Goal: Information Seeking & Learning: Learn about a topic

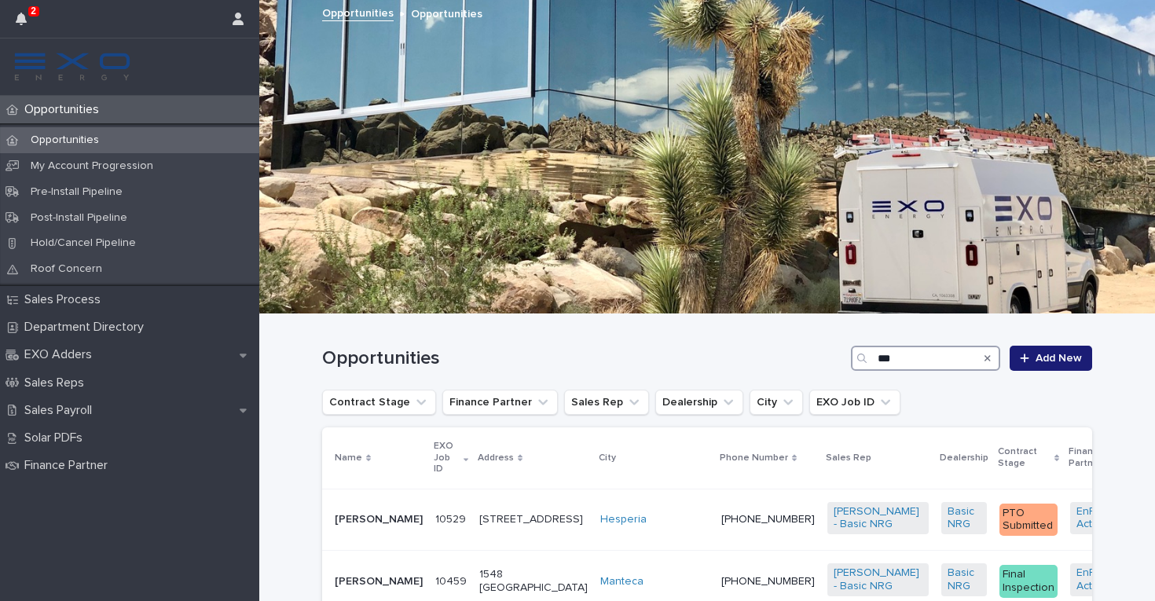
click at [914, 364] on input "***" at bounding box center [925, 358] width 149 height 25
click at [990, 355] on icon "Search" at bounding box center [987, 358] width 6 height 6
click at [916, 361] on input "***" at bounding box center [925, 358] width 149 height 25
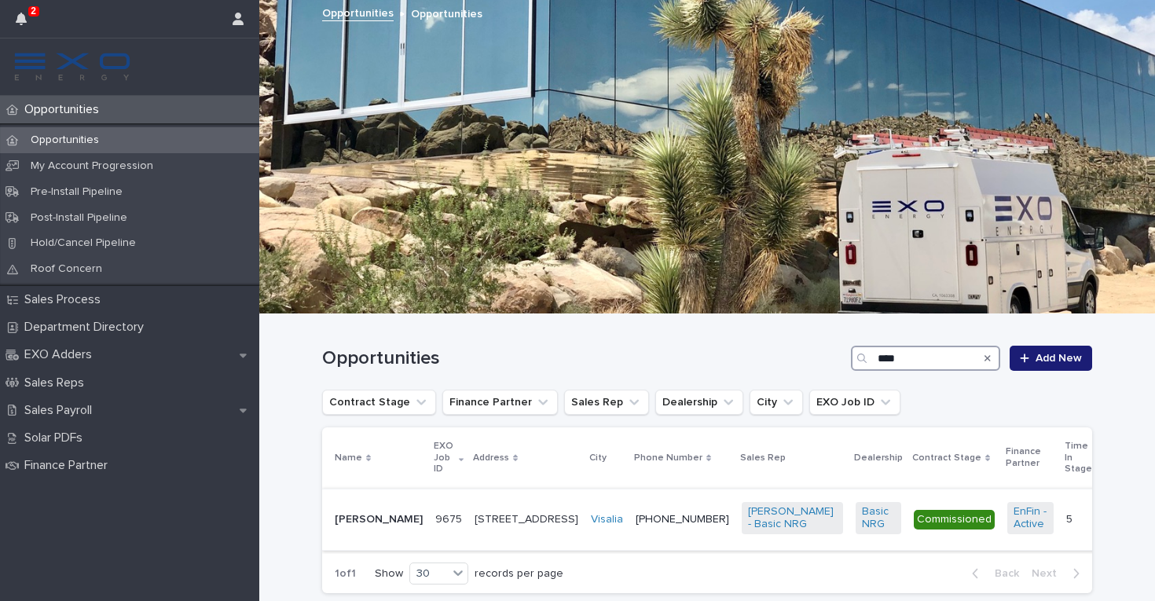
type input "****"
click at [629, 543] on td "(559) 730-0528" at bounding box center [682, 520] width 106 height 62
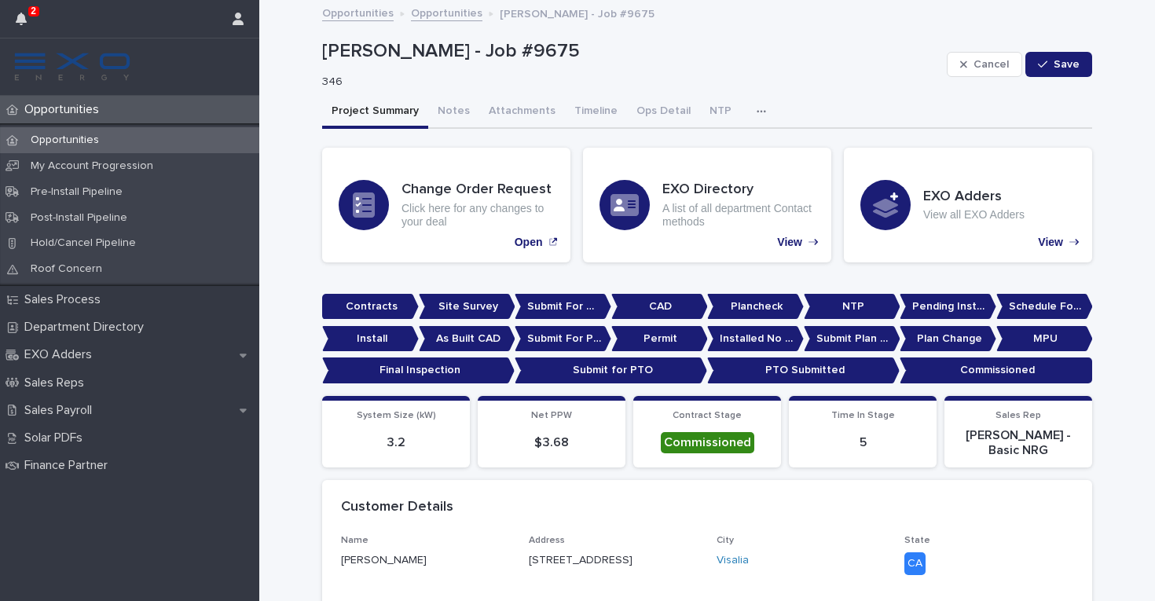
click at [196, 141] on div "Opportunities" at bounding box center [129, 140] width 259 height 26
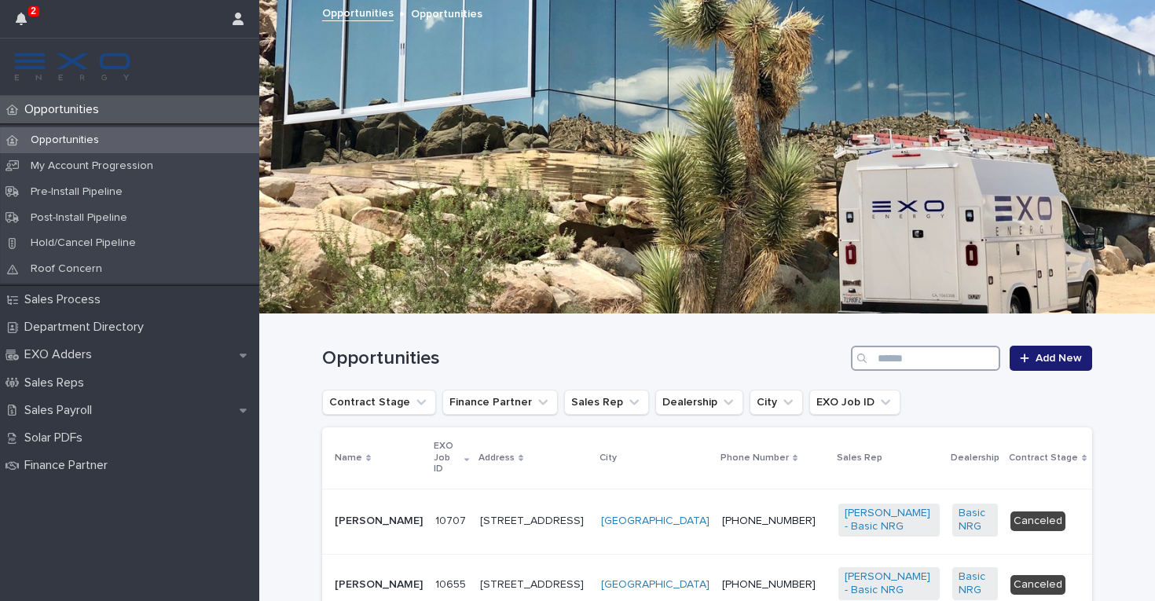
click at [903, 357] on input "Search" at bounding box center [925, 358] width 149 height 25
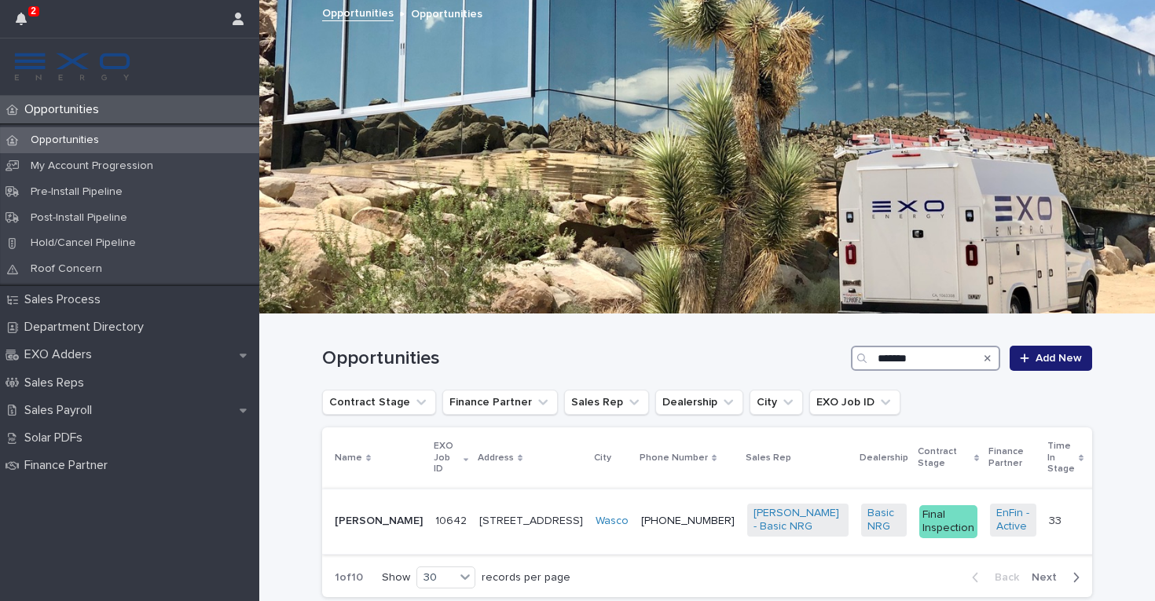
type input "*******"
click at [643, 533] on div "[PHONE_NUMBER]" at bounding box center [687, 521] width 93 height 26
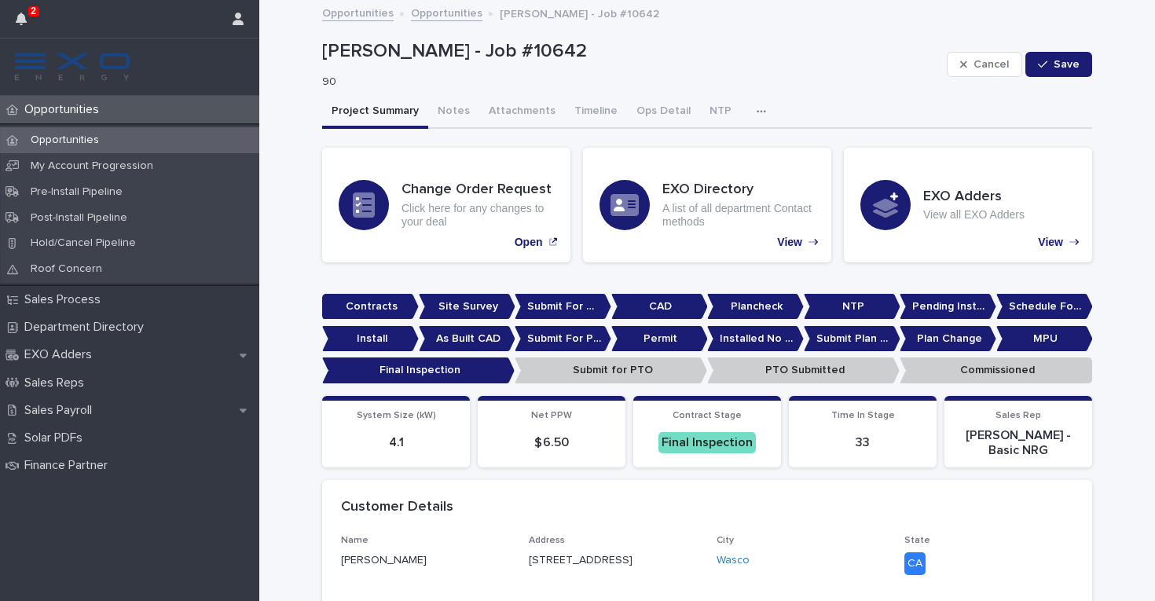
click at [227, 126] on div "Opportunities My Account Progression Pre-Install Pipeline Post-Install Pipeline…" at bounding box center [129, 204] width 259 height 163
click at [227, 136] on div "Opportunities" at bounding box center [129, 140] width 259 height 26
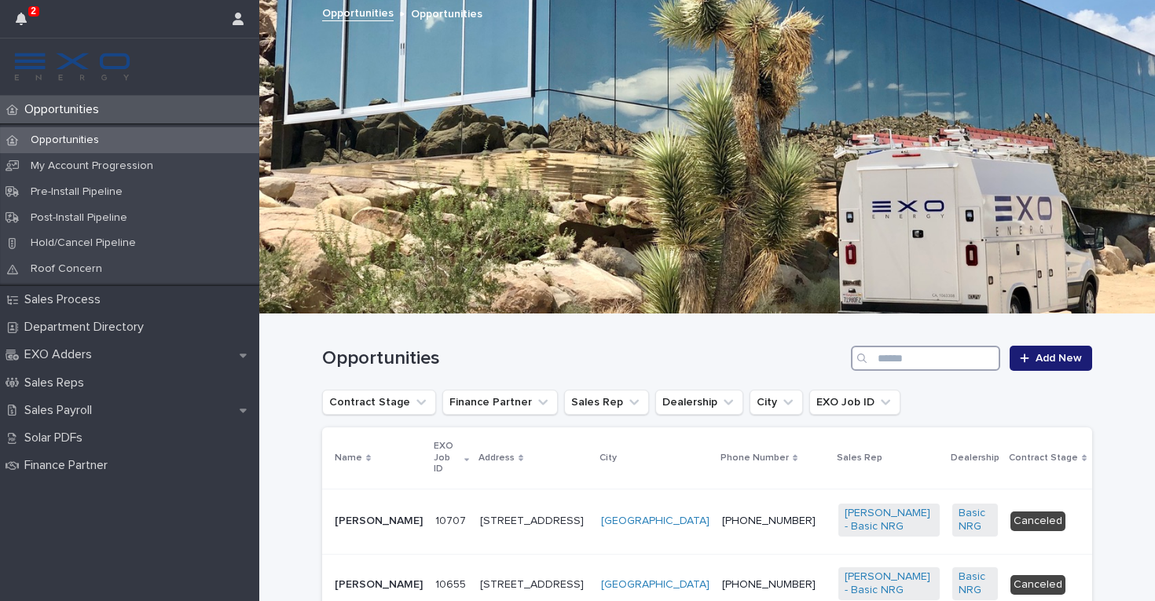
click at [911, 361] on input "Search" at bounding box center [925, 358] width 149 height 25
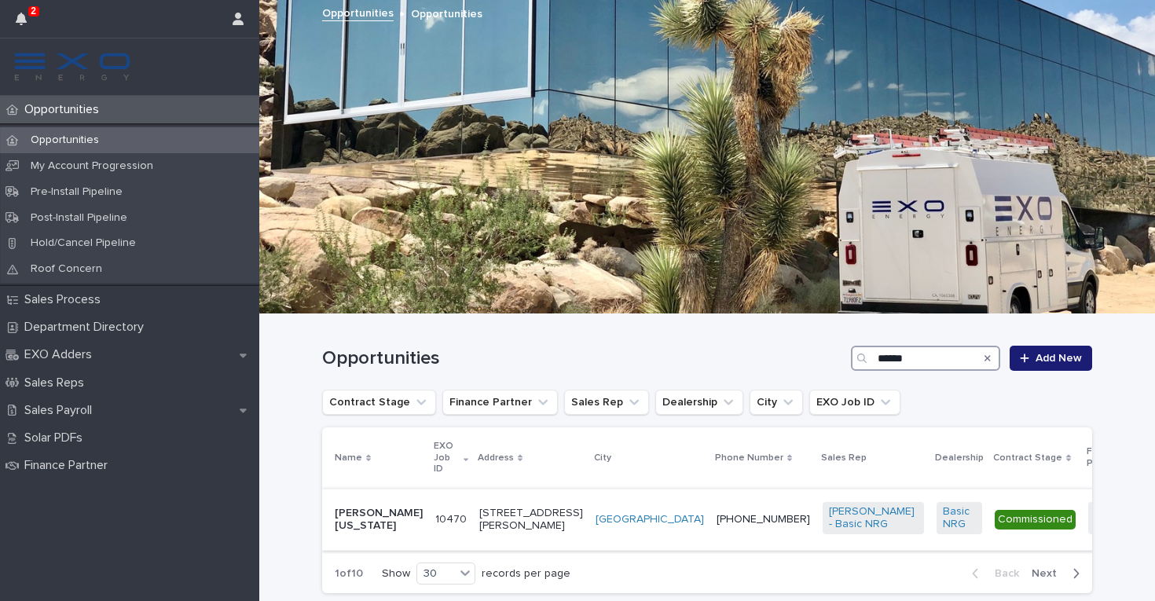
type input "******"
click at [716, 531] on div "[PHONE_NUMBER]" at bounding box center [762, 520] width 93 height 26
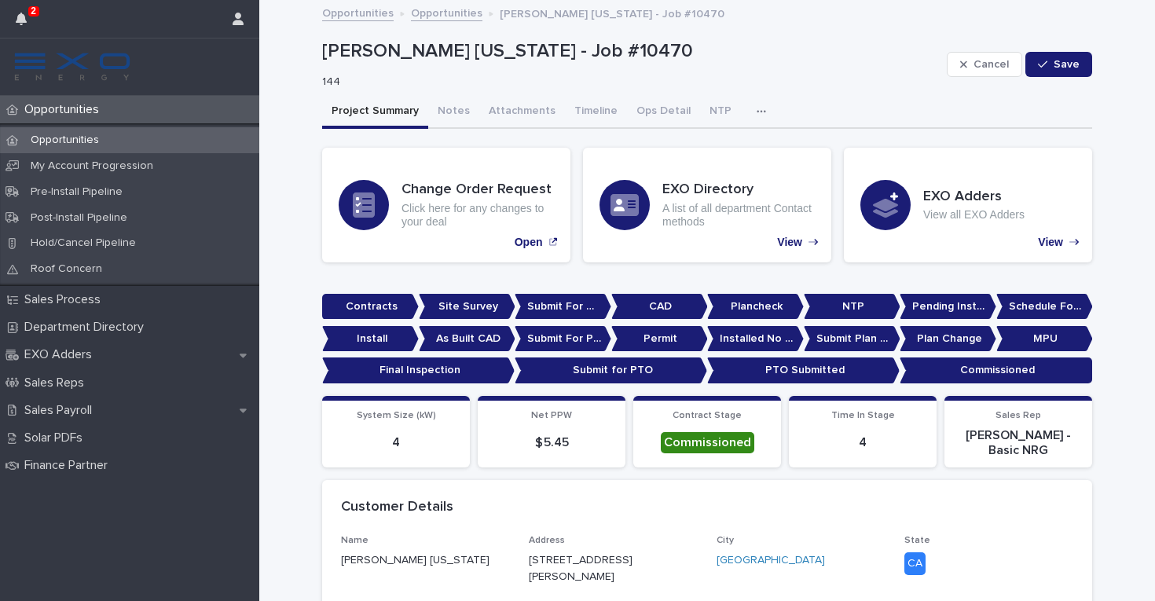
click at [208, 139] on div "Opportunities" at bounding box center [129, 140] width 259 height 26
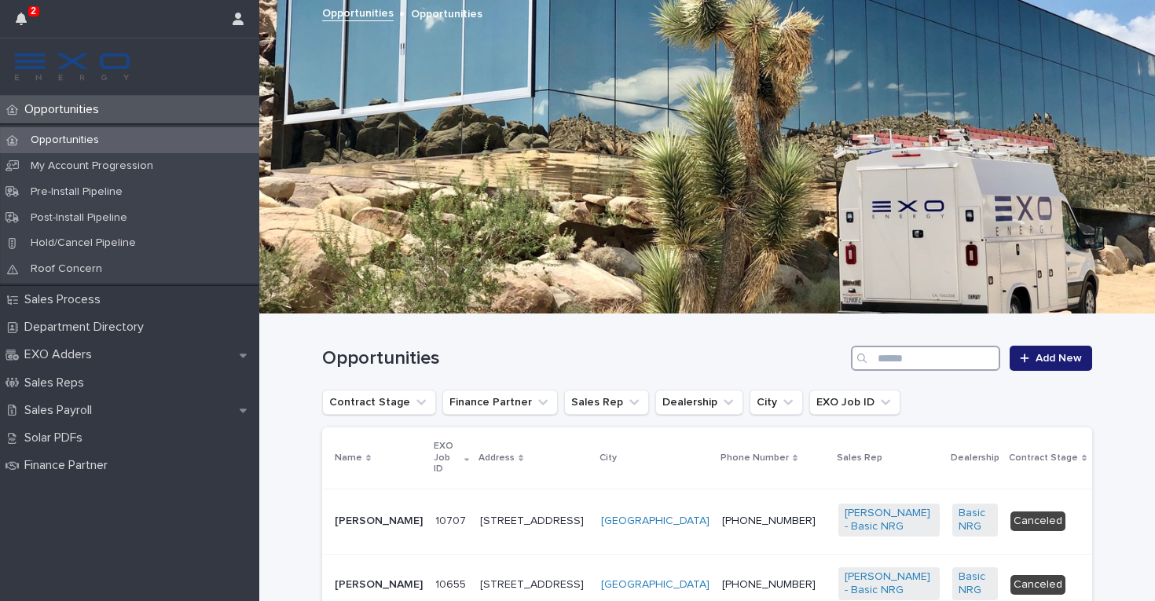
click at [918, 358] on input "Search" at bounding box center [925, 358] width 149 height 25
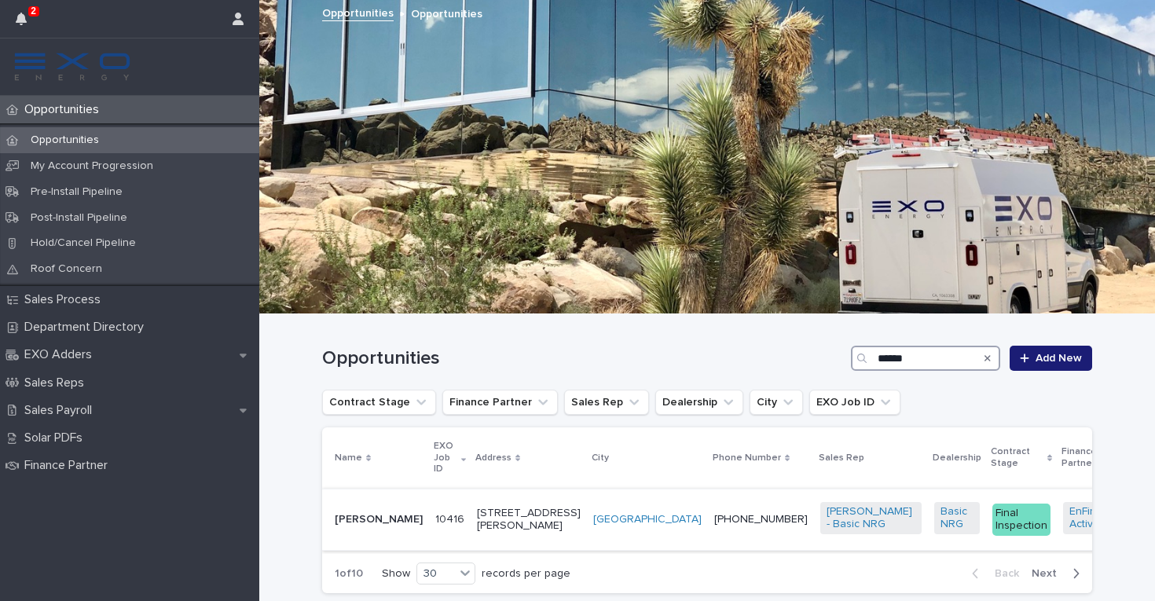
type input "******"
click at [714, 532] on div "[PHONE_NUMBER]" at bounding box center [760, 520] width 93 height 26
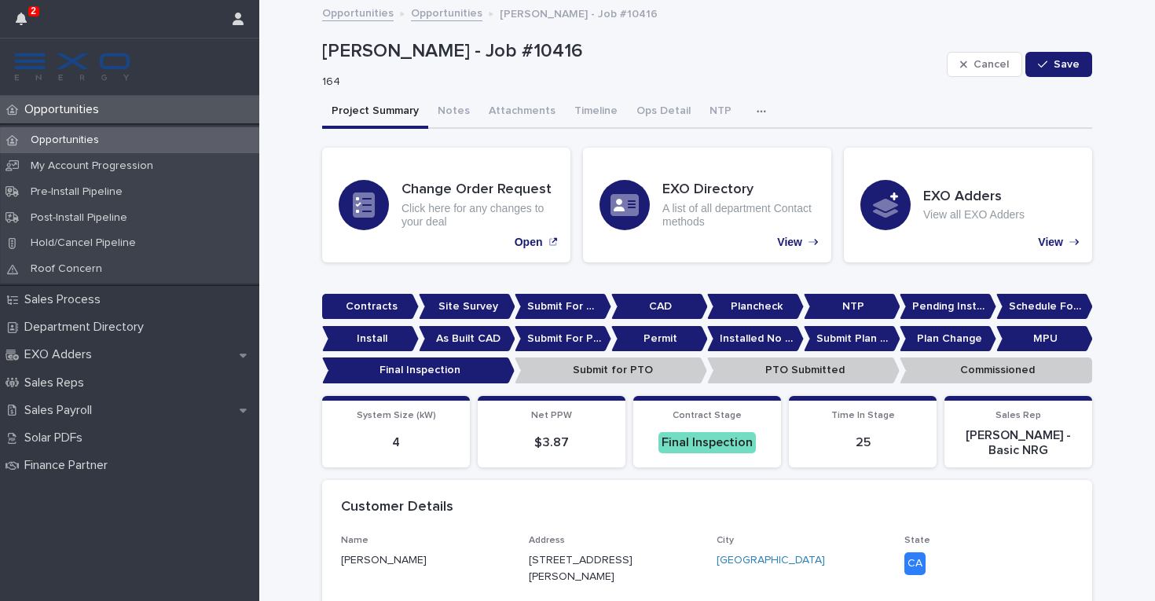
click at [199, 142] on div "Opportunities" at bounding box center [129, 140] width 259 height 26
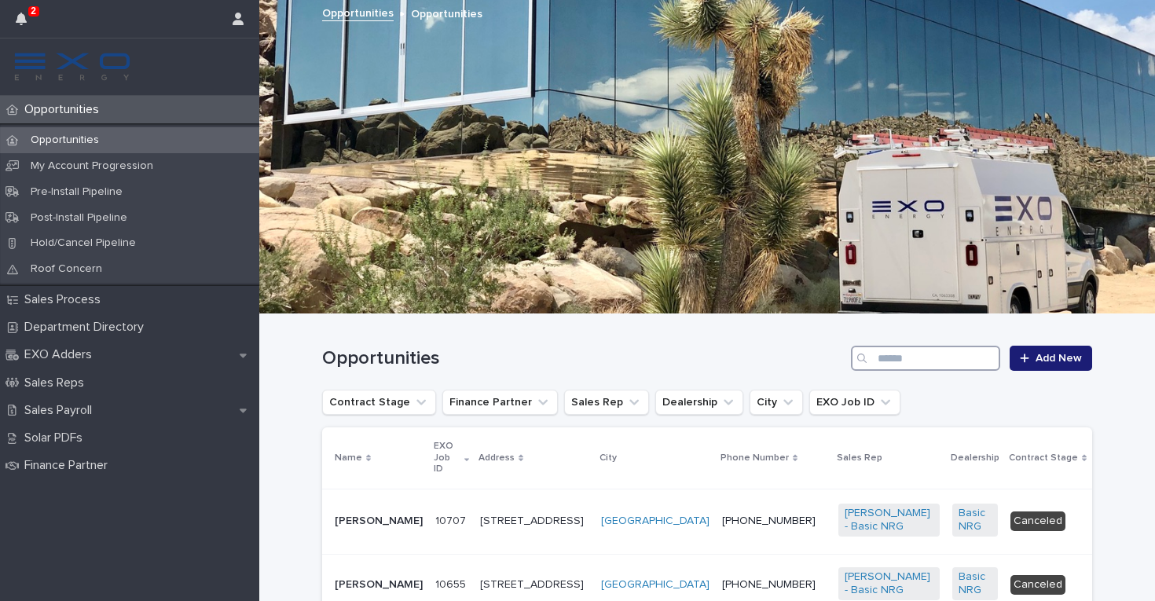
click at [883, 356] on input "Search" at bounding box center [925, 358] width 149 height 25
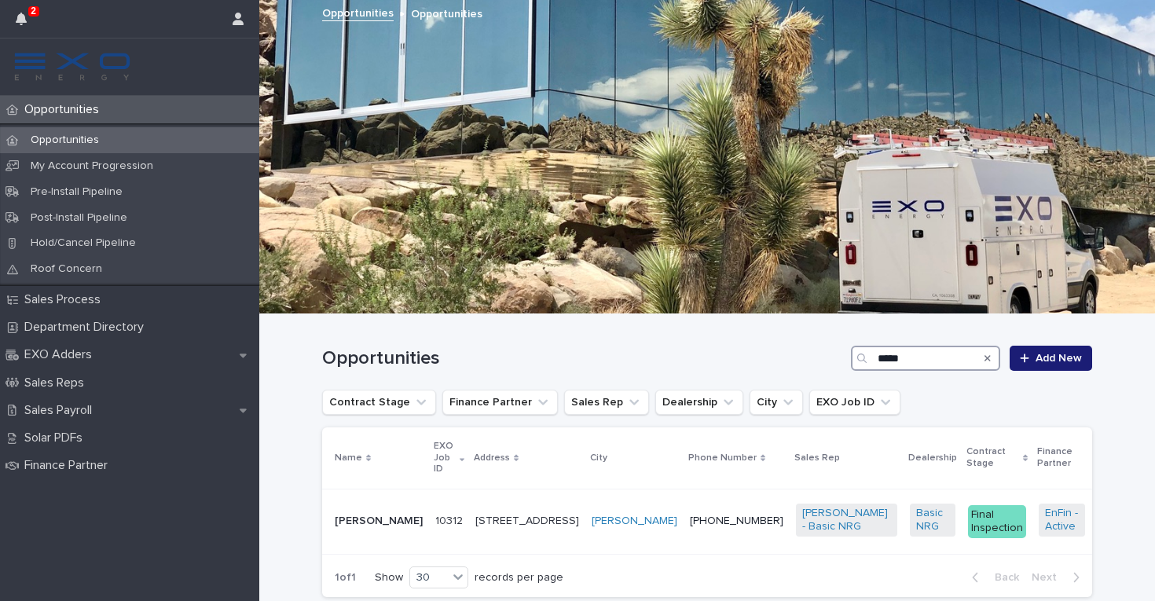
click at [950, 368] on input "*****" at bounding box center [925, 358] width 149 height 25
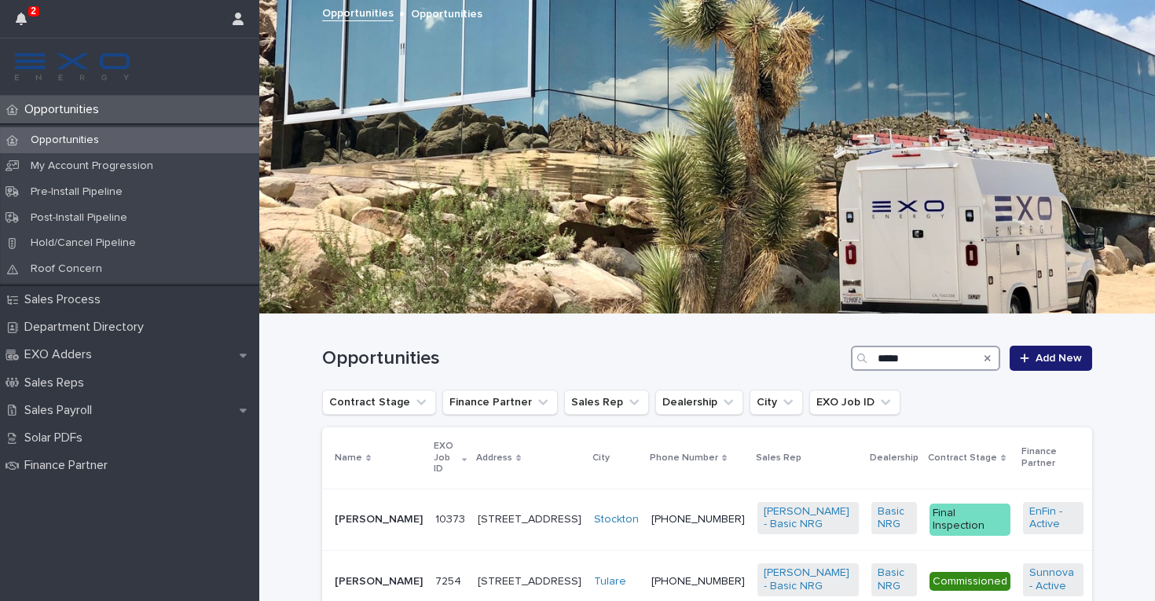
click at [912, 359] on input "*****" at bounding box center [925, 358] width 149 height 25
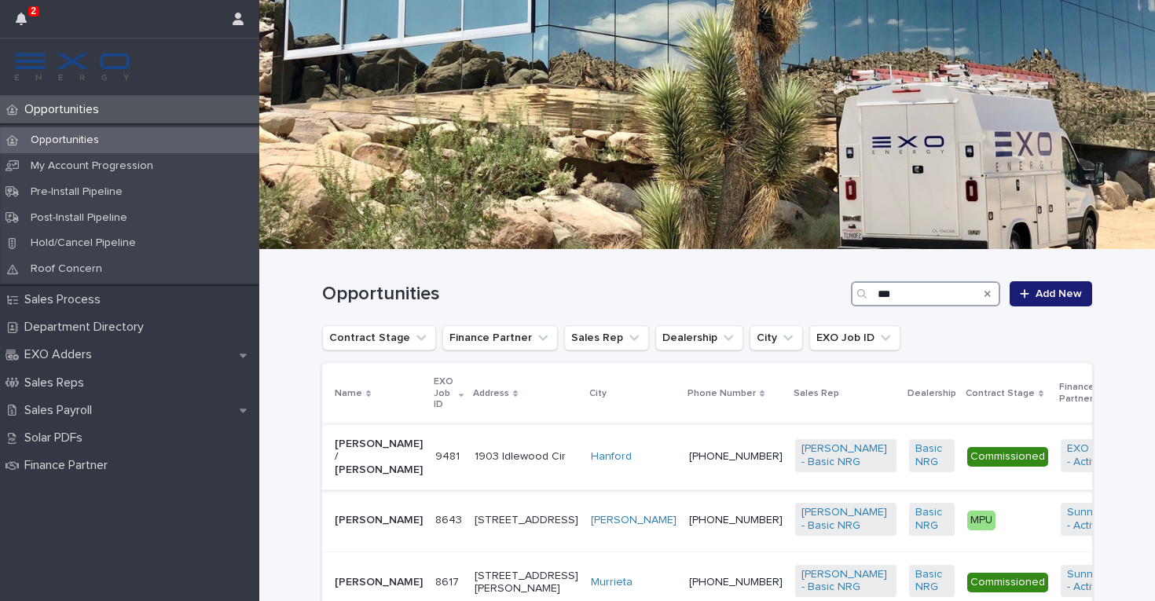
scroll to position [66, 0]
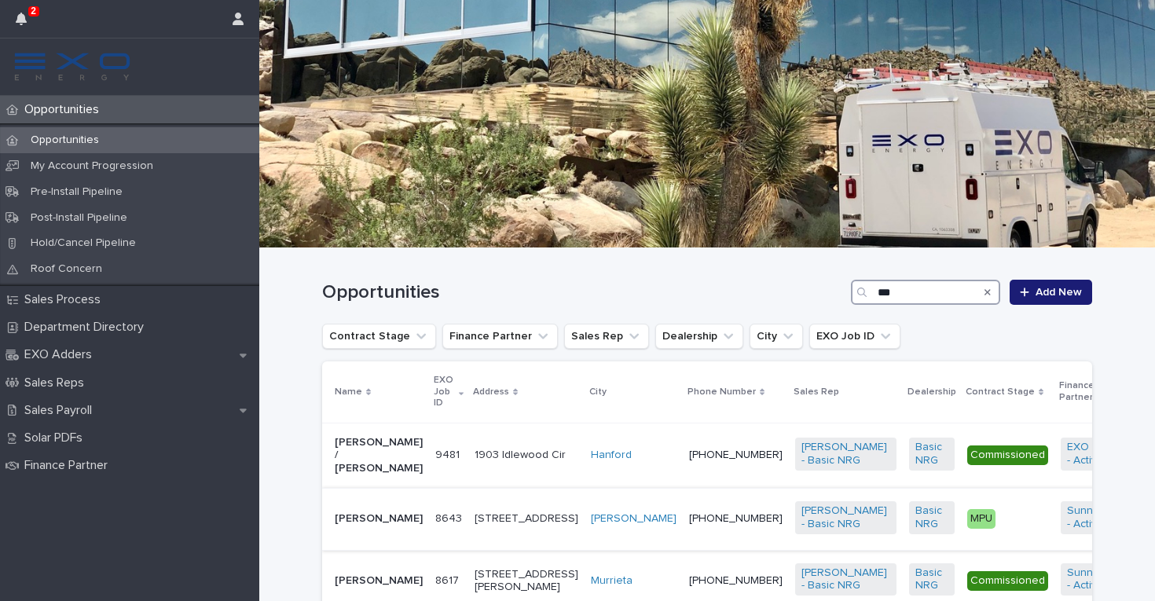
type input "***"
click at [683, 545] on td "[PHONE_NUMBER]" at bounding box center [736, 519] width 106 height 62
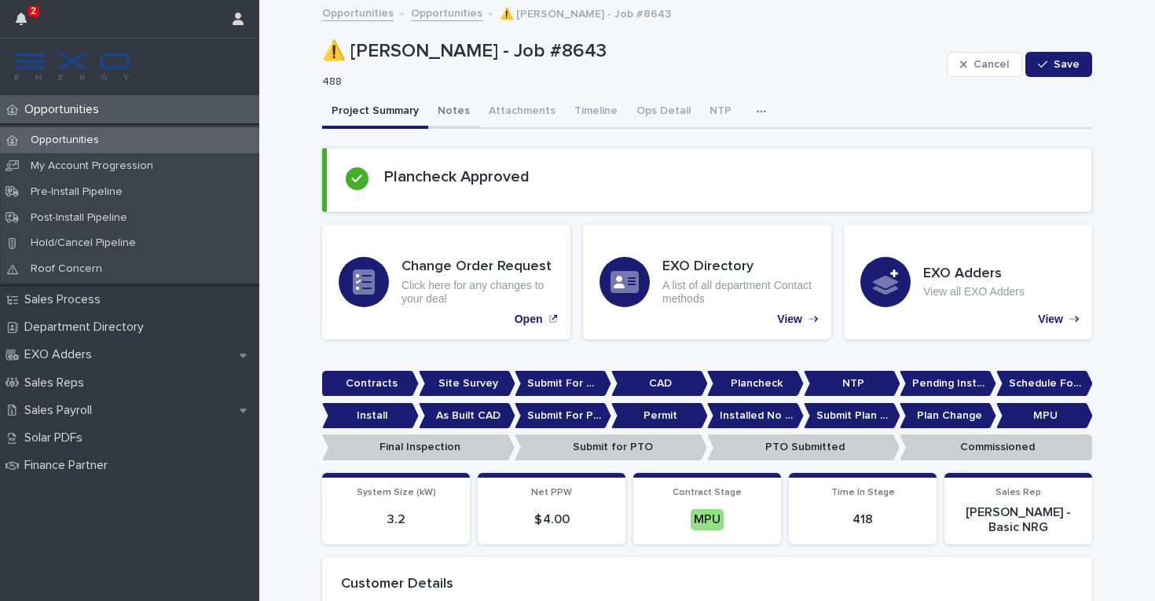
click at [449, 109] on button "Notes" at bounding box center [453, 112] width 51 height 33
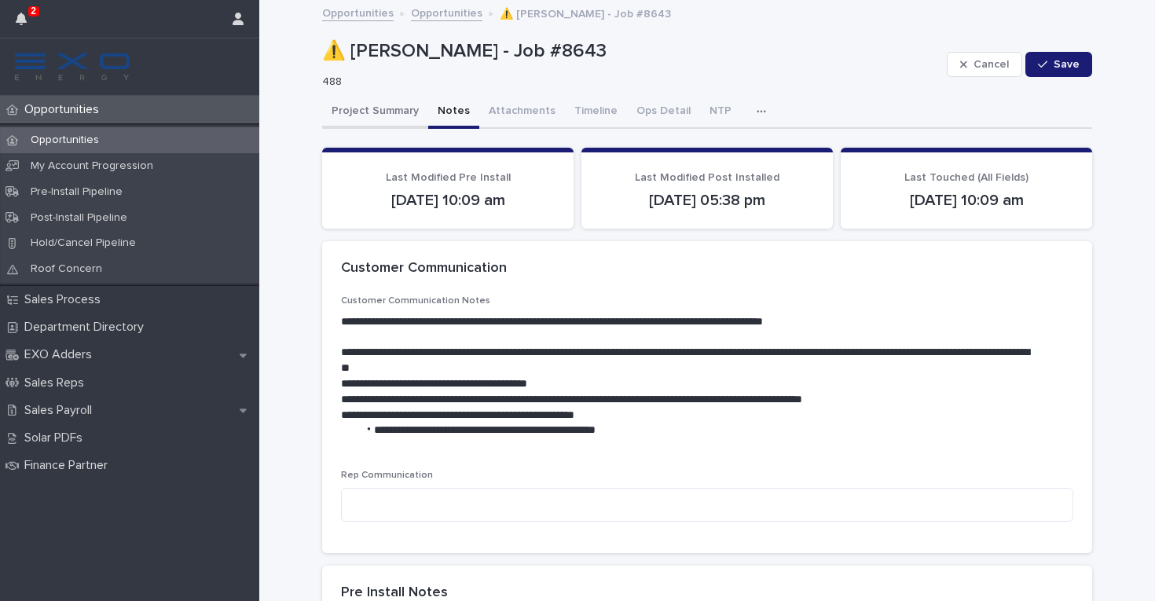
click at [370, 108] on button "Project Summary" at bounding box center [375, 112] width 106 height 33
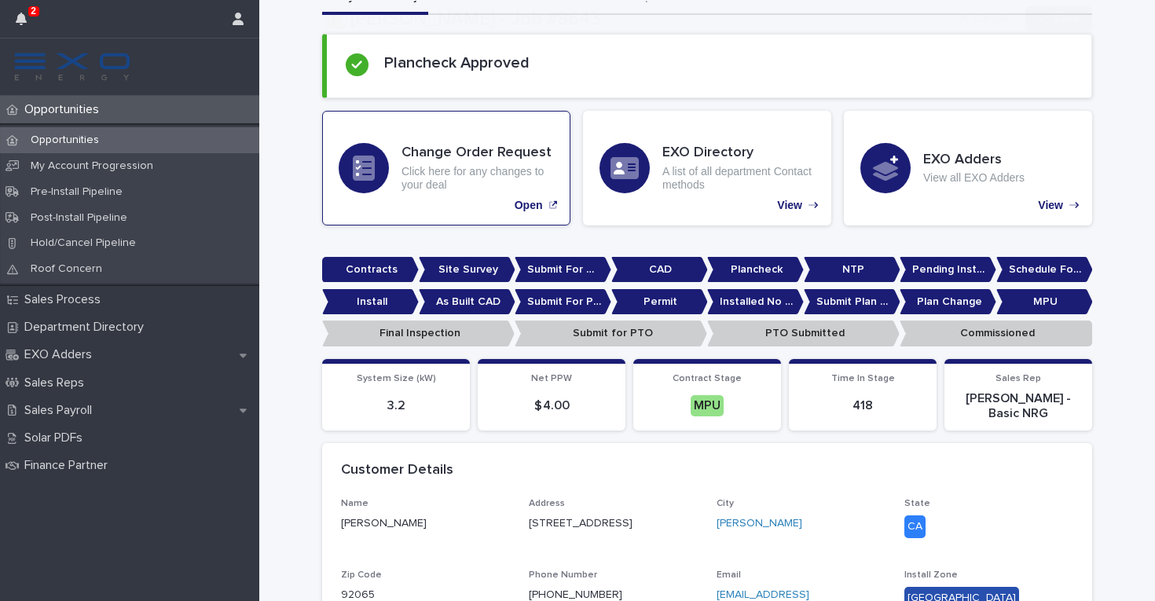
scroll to position [252, 0]
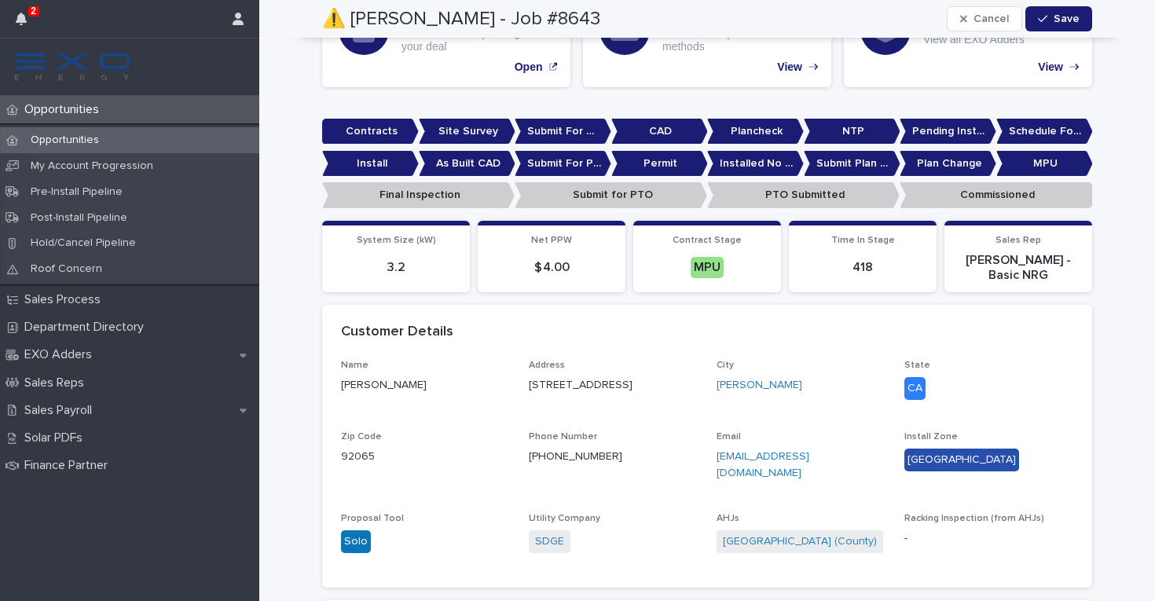
click at [202, 143] on div "Opportunities" at bounding box center [129, 140] width 259 height 26
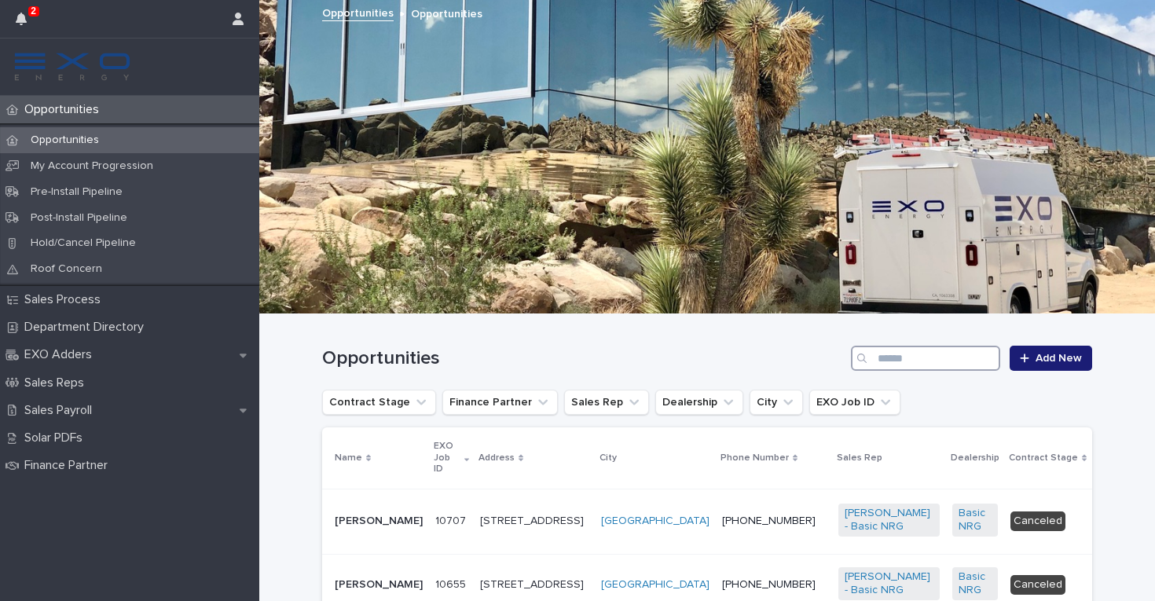
click at [921, 363] on input "Search" at bounding box center [925, 358] width 149 height 25
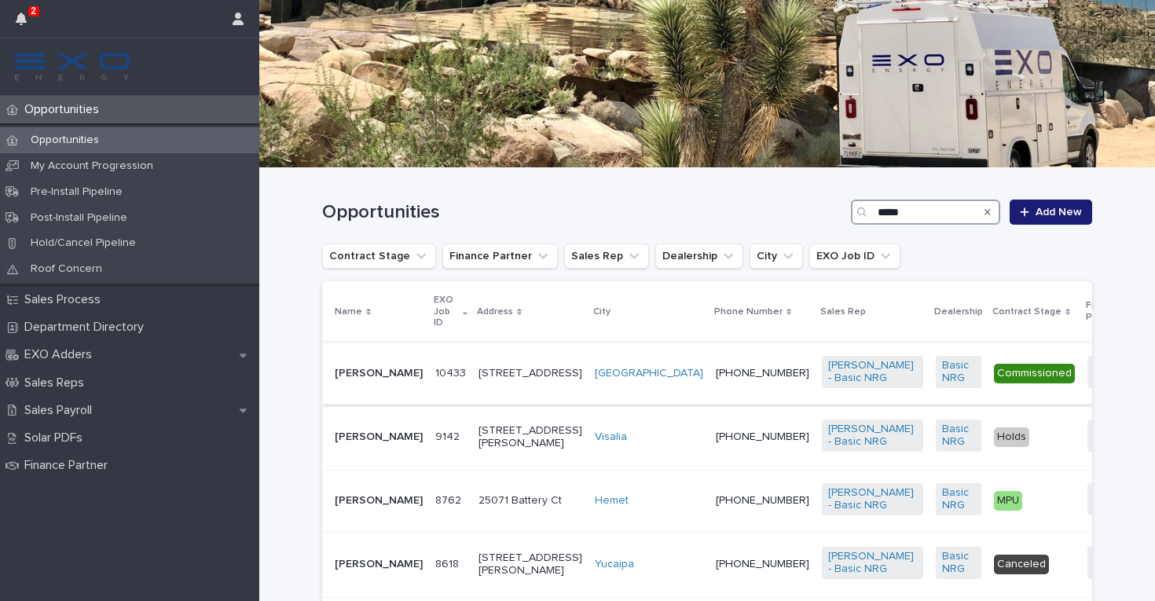
scroll to position [148, 0]
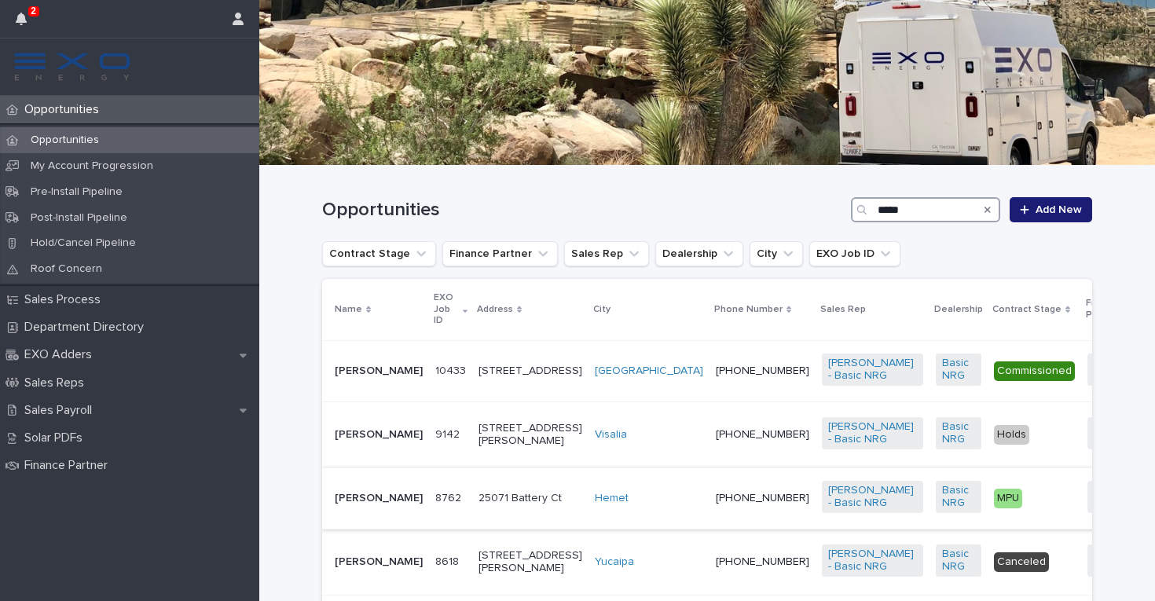
type input "*****"
click at [709, 529] on td "[PHONE_NUMBER]" at bounding box center [762, 498] width 106 height 62
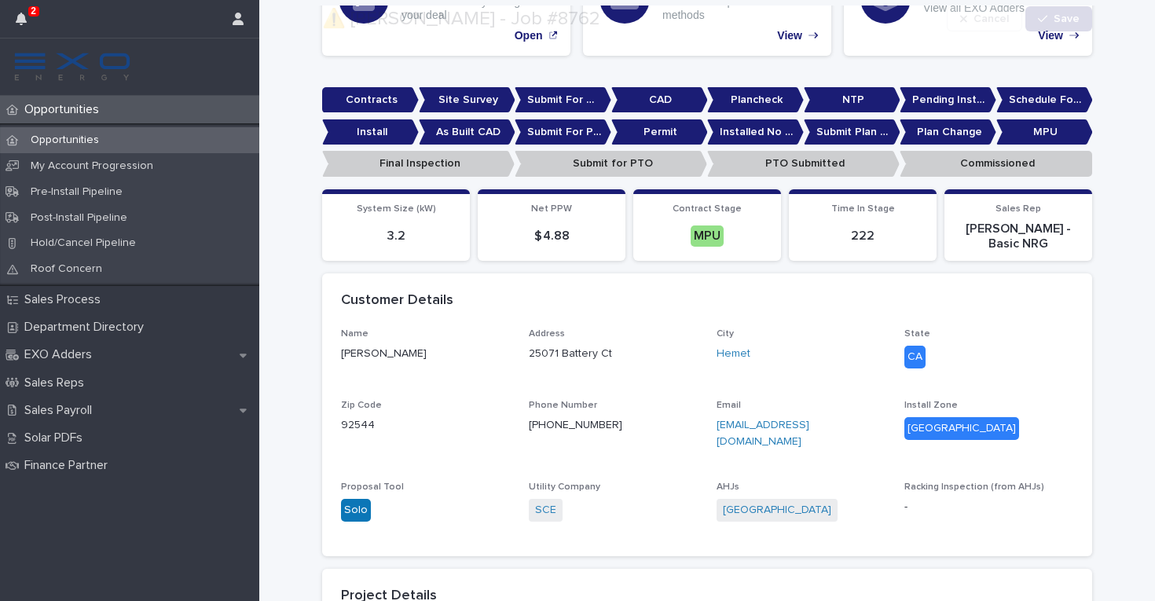
scroll to position [288, 0]
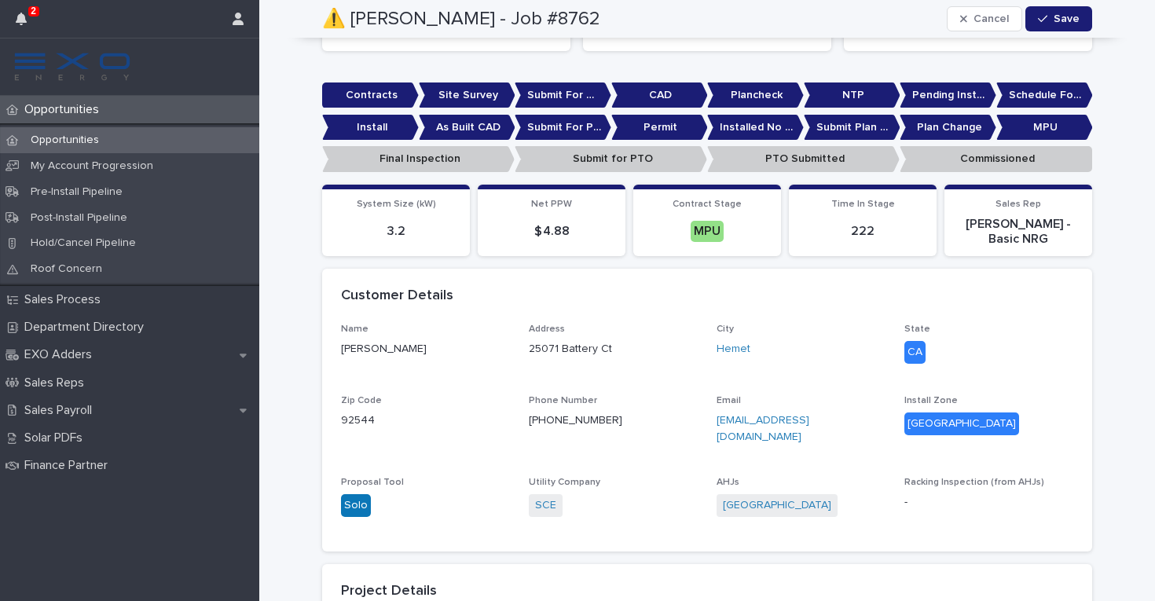
click at [217, 140] on div "Opportunities" at bounding box center [129, 140] width 259 height 26
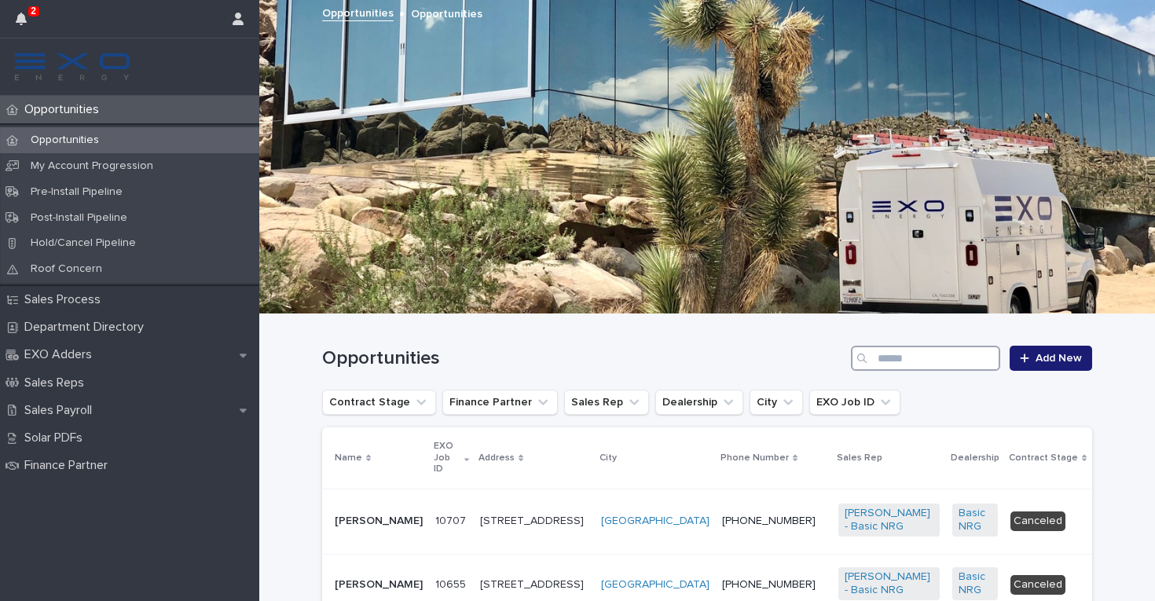
click at [931, 363] on input "Search" at bounding box center [925, 358] width 149 height 25
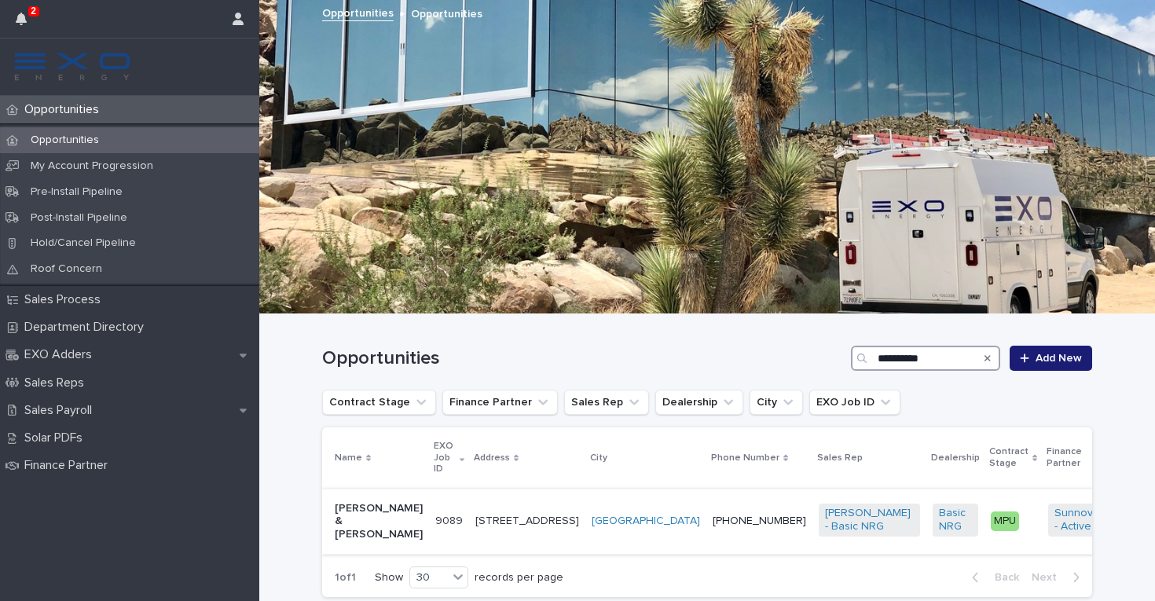
type input "**********"
click at [713, 533] on div "[PHONE_NUMBER]" at bounding box center [759, 521] width 93 height 26
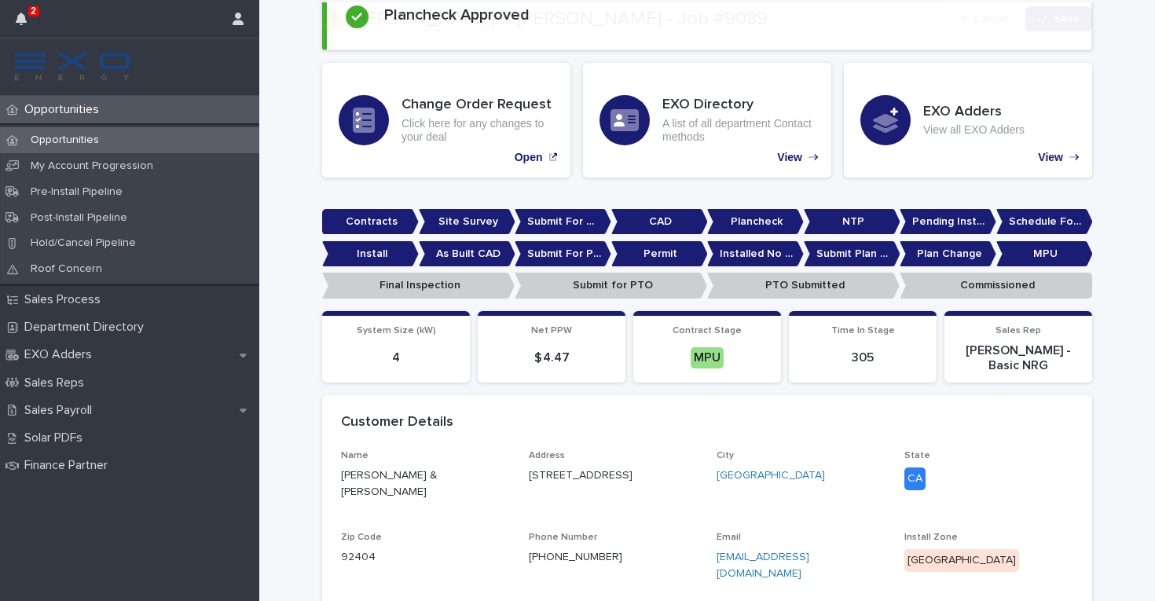
scroll to position [218, 0]
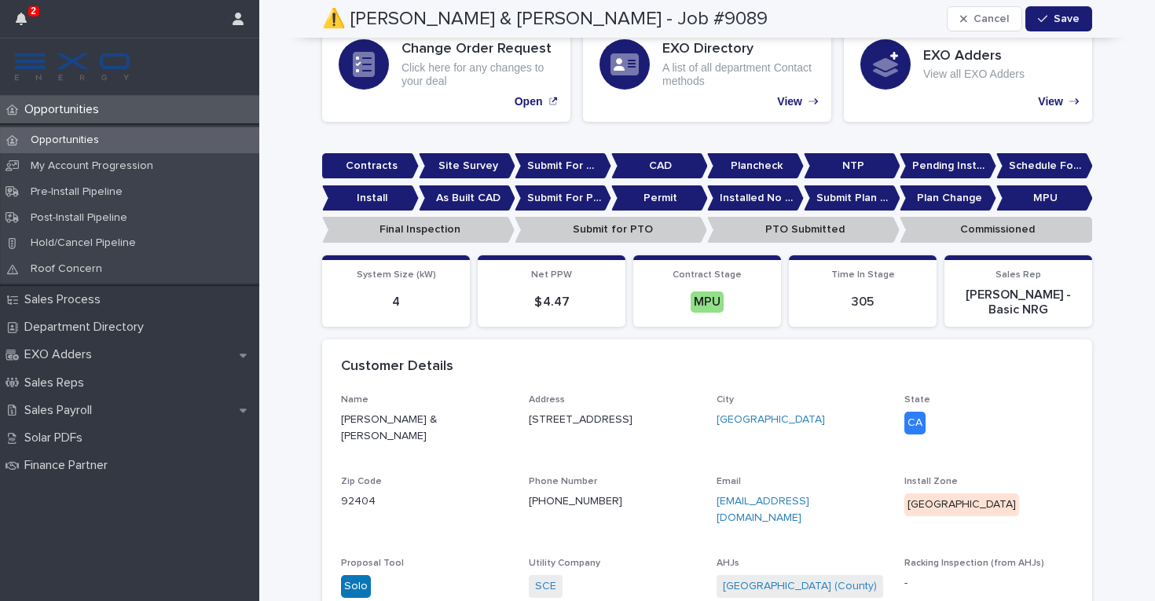
click at [170, 141] on div "Opportunities" at bounding box center [129, 140] width 259 height 26
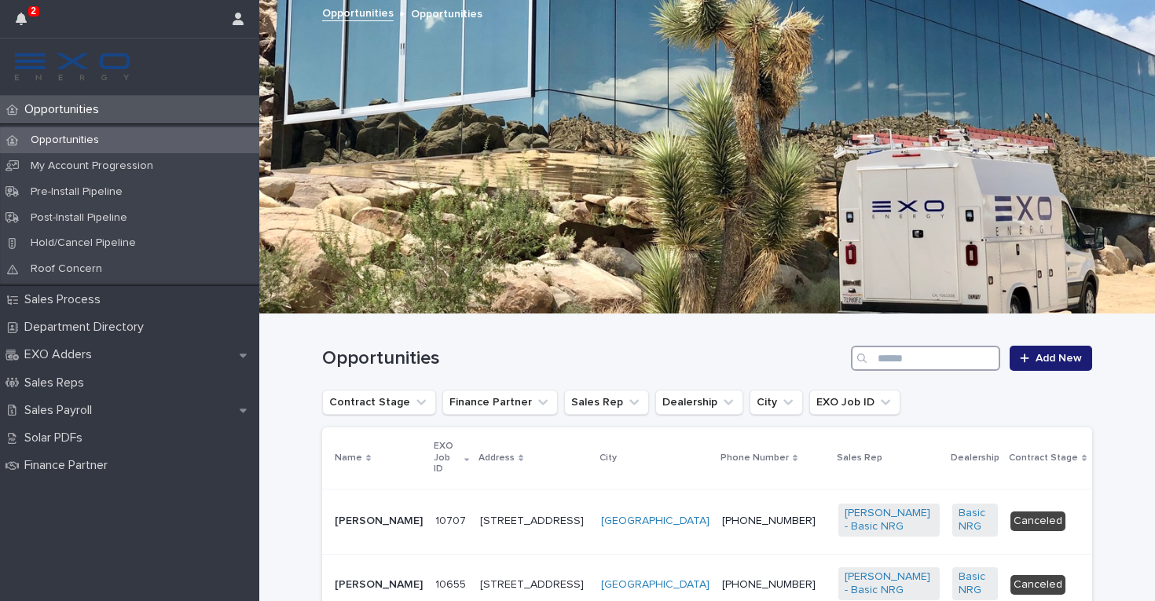
click at [917, 364] on input "Search" at bounding box center [925, 358] width 149 height 25
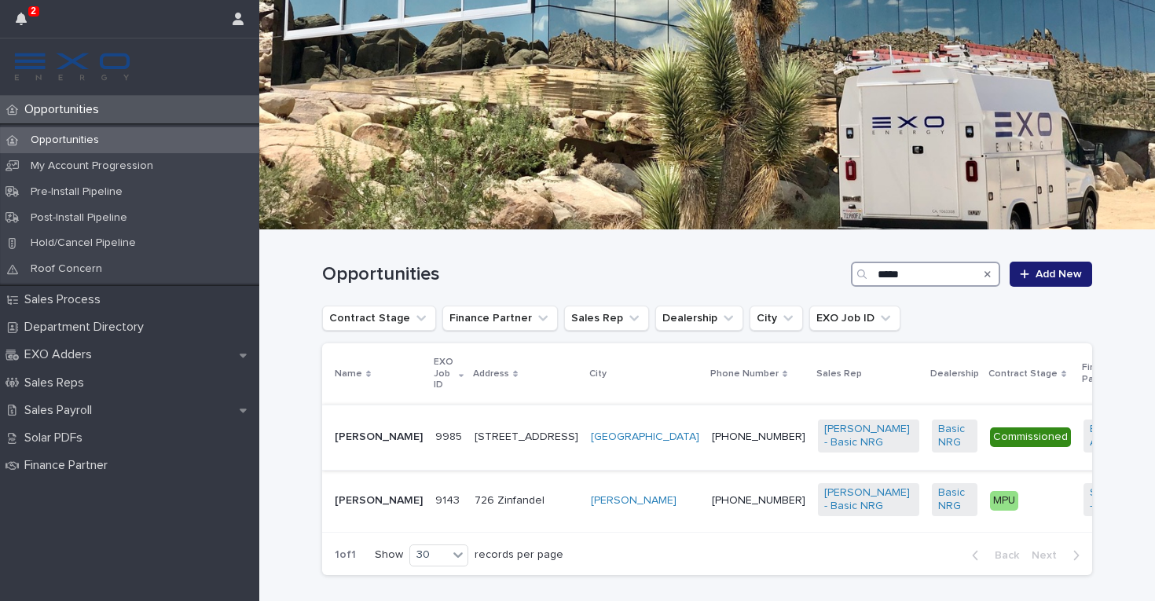
scroll to position [85, 0]
type input "*****"
click at [712, 513] on div "[PHONE_NUMBER]" at bounding box center [758, 500] width 93 height 26
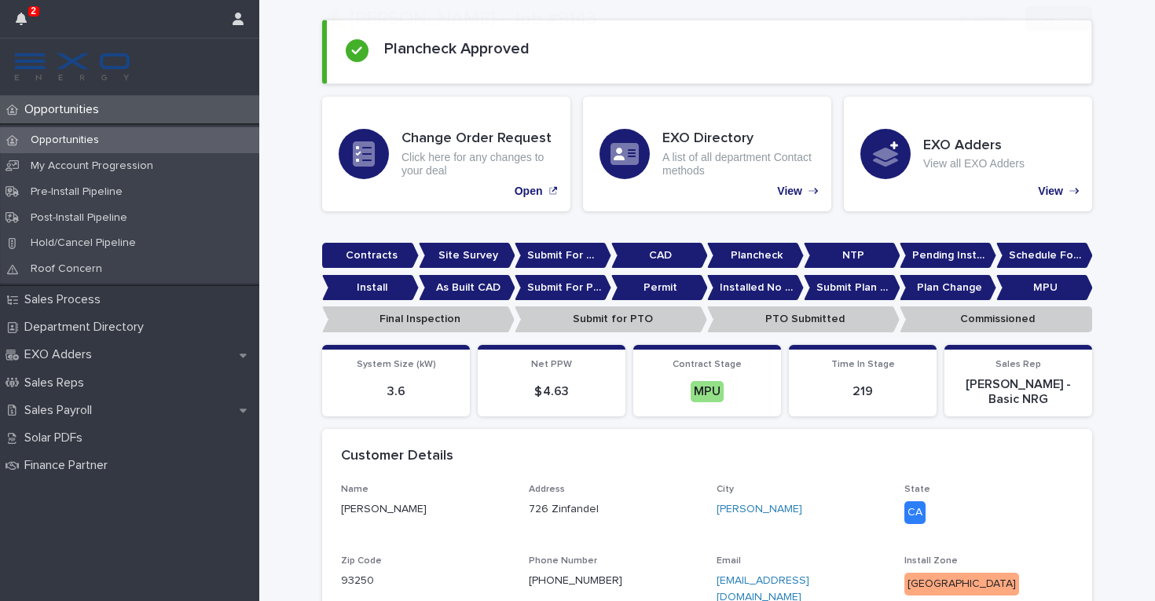
scroll to position [151, 0]
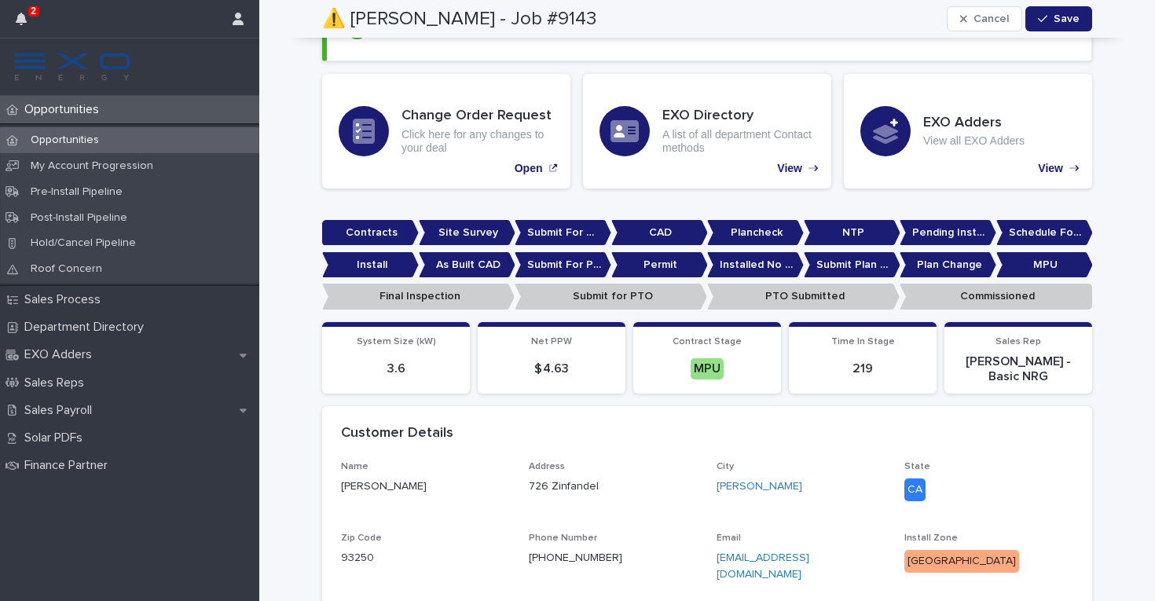
click at [229, 136] on div "Opportunities" at bounding box center [129, 140] width 259 height 26
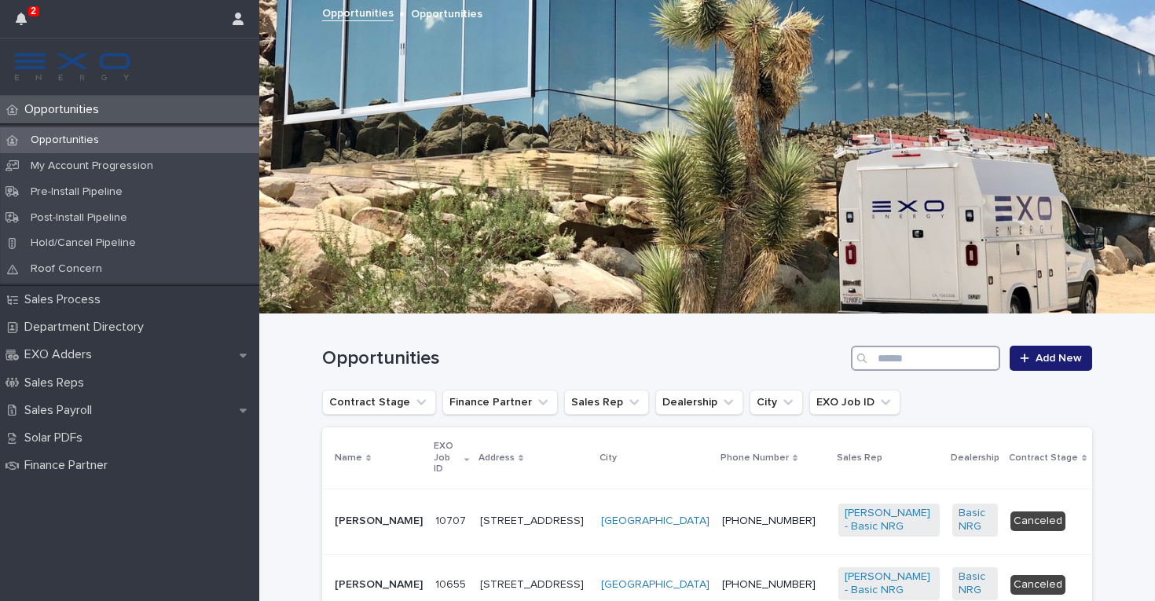
click at [925, 362] on input "Search" at bounding box center [925, 358] width 149 height 25
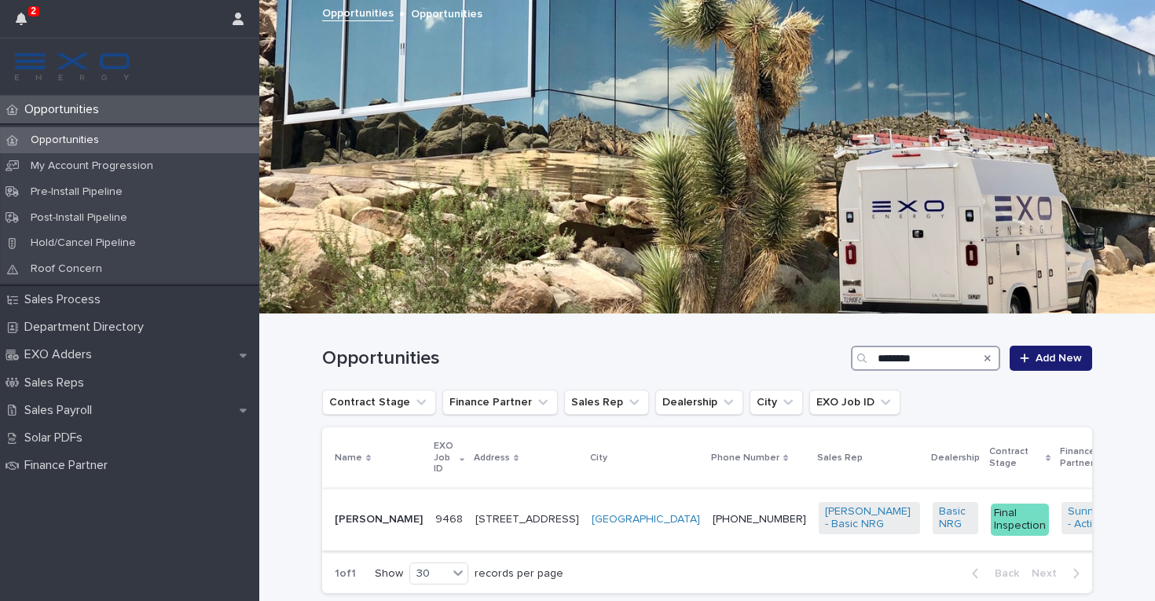
type input "********"
click at [706, 535] on td "[PHONE_NUMBER]" at bounding box center [759, 520] width 106 height 62
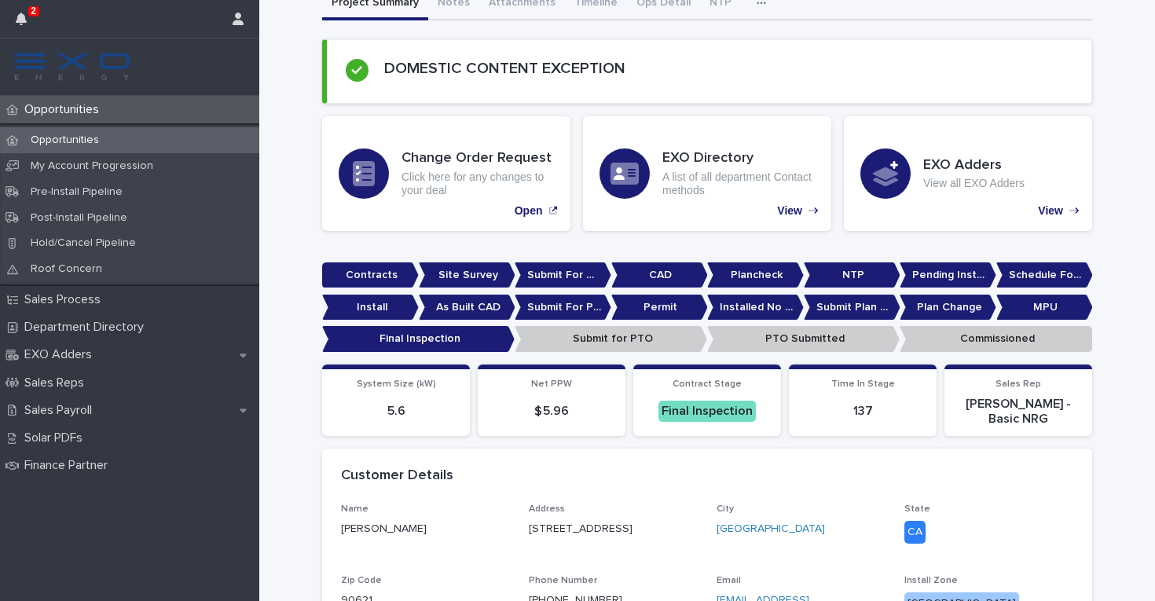
scroll to position [343, 0]
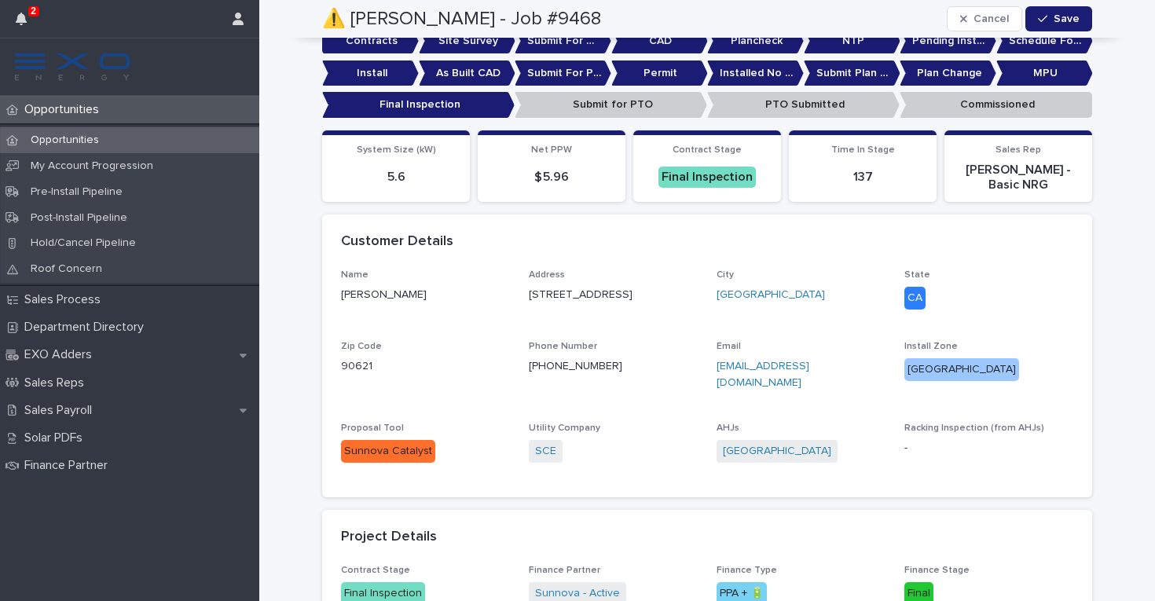
click at [235, 139] on div "Opportunities" at bounding box center [129, 140] width 259 height 26
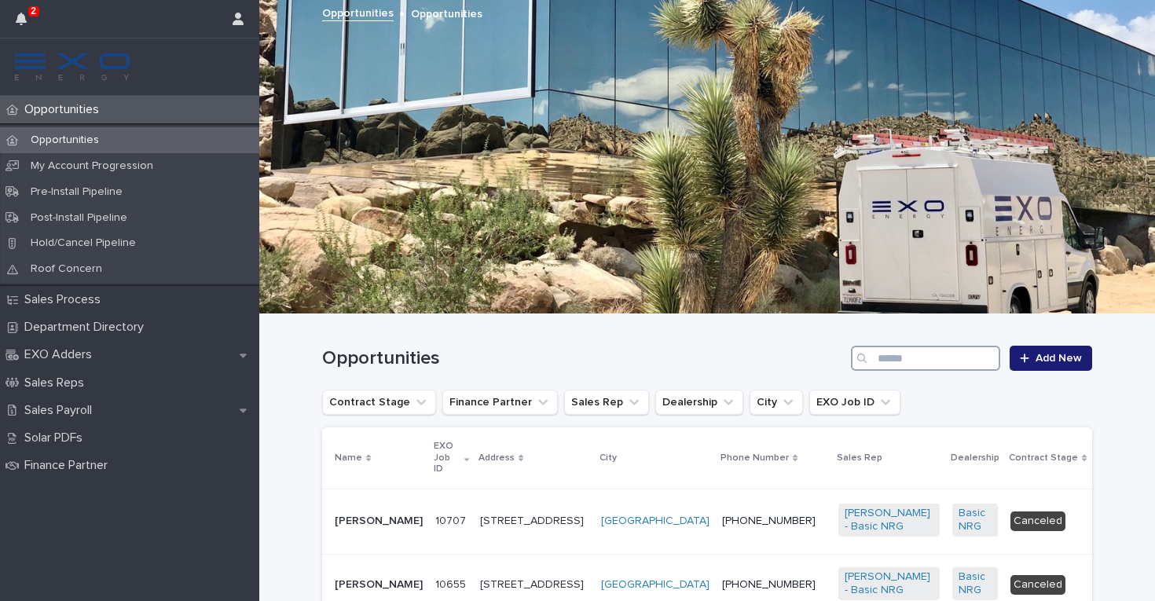
click at [931, 363] on input "Search" at bounding box center [925, 358] width 149 height 25
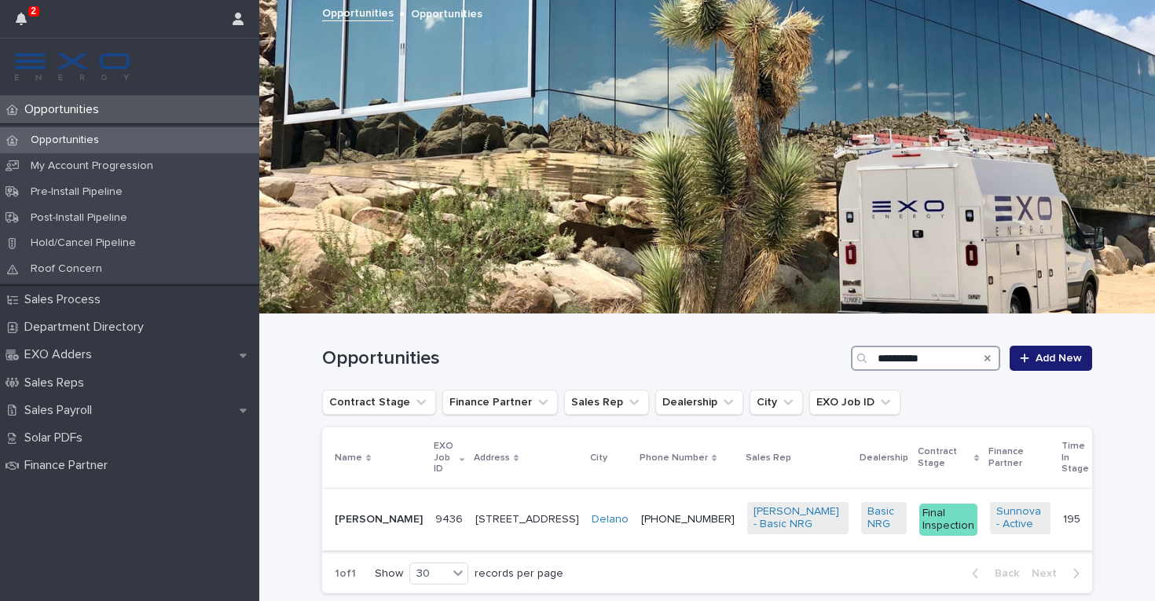
type input "**********"
click at [635, 539] on td "[PHONE_NUMBER]" at bounding box center [688, 520] width 106 height 62
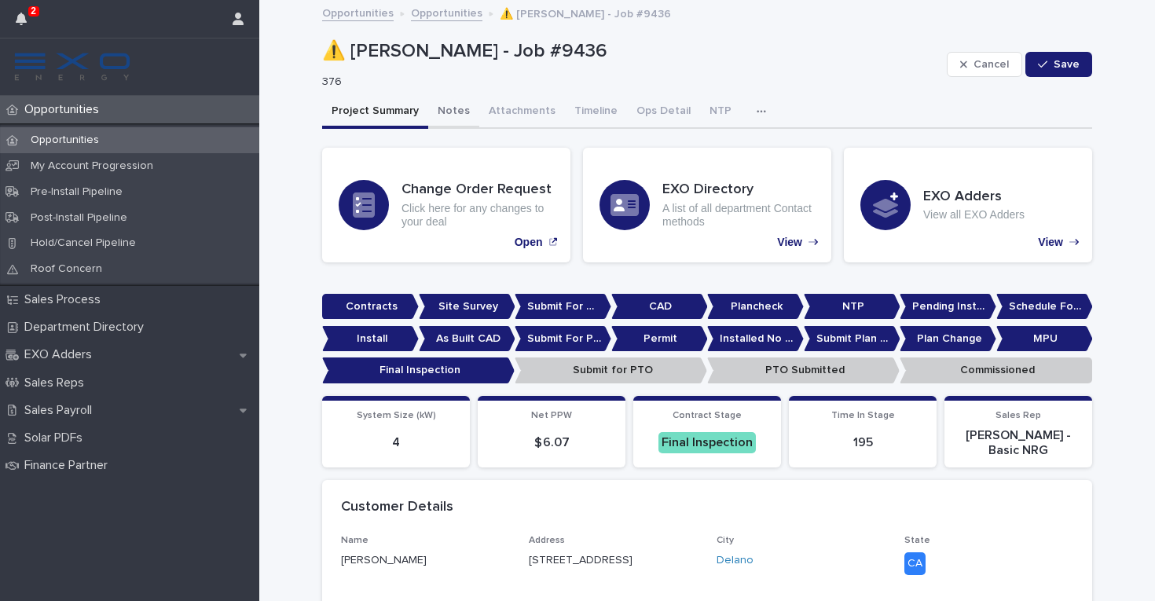
click at [452, 110] on button "Notes" at bounding box center [453, 112] width 51 height 33
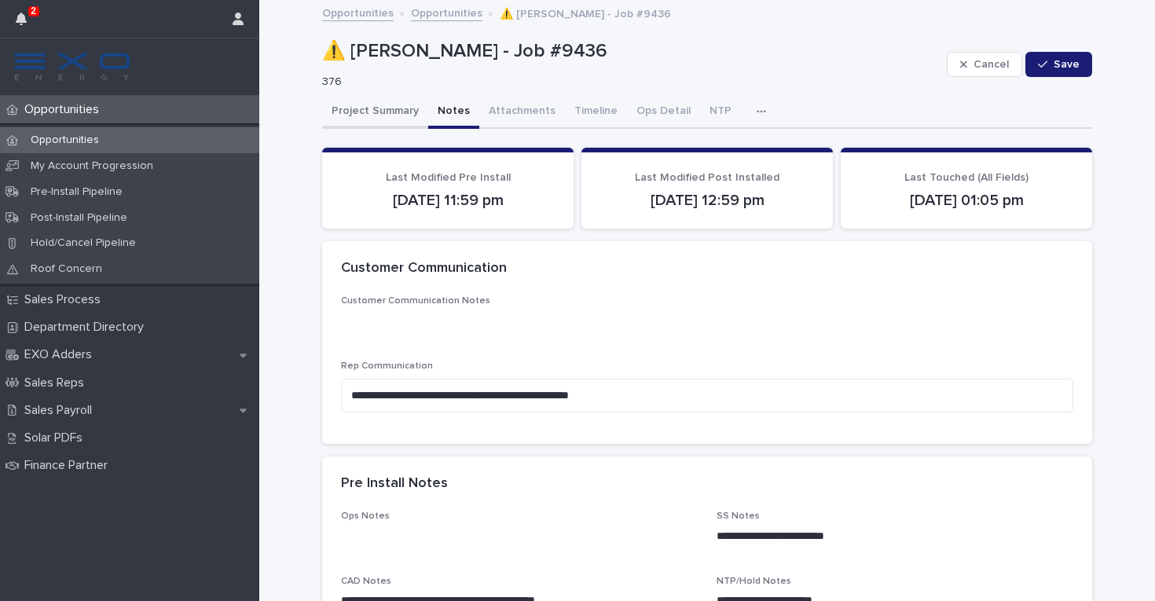
click at [376, 106] on button "Project Summary" at bounding box center [375, 112] width 106 height 33
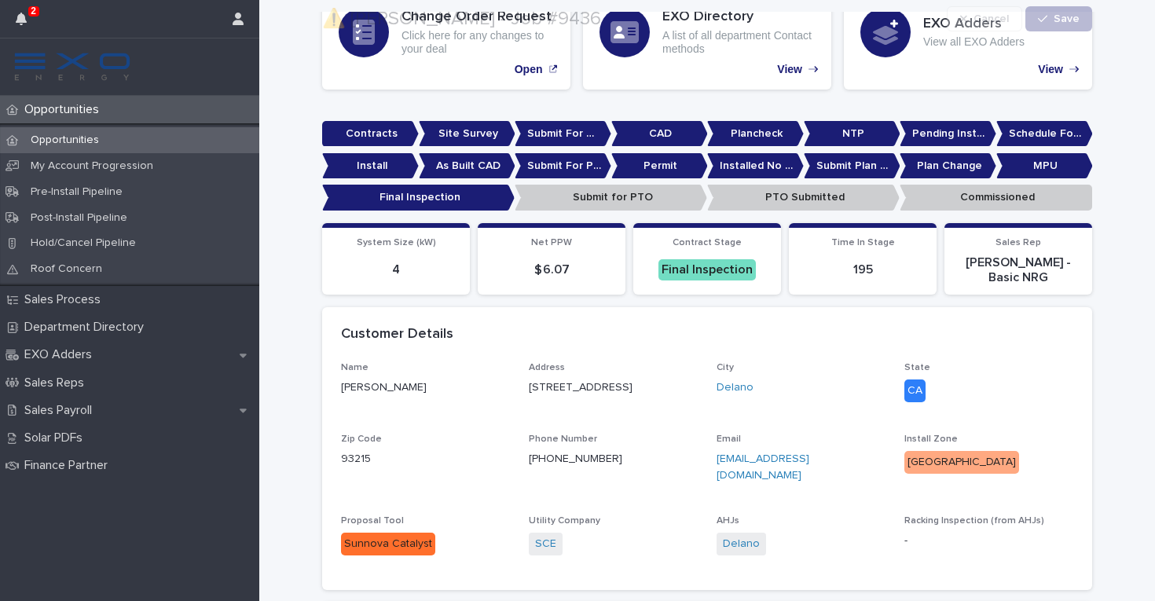
scroll to position [174, 0]
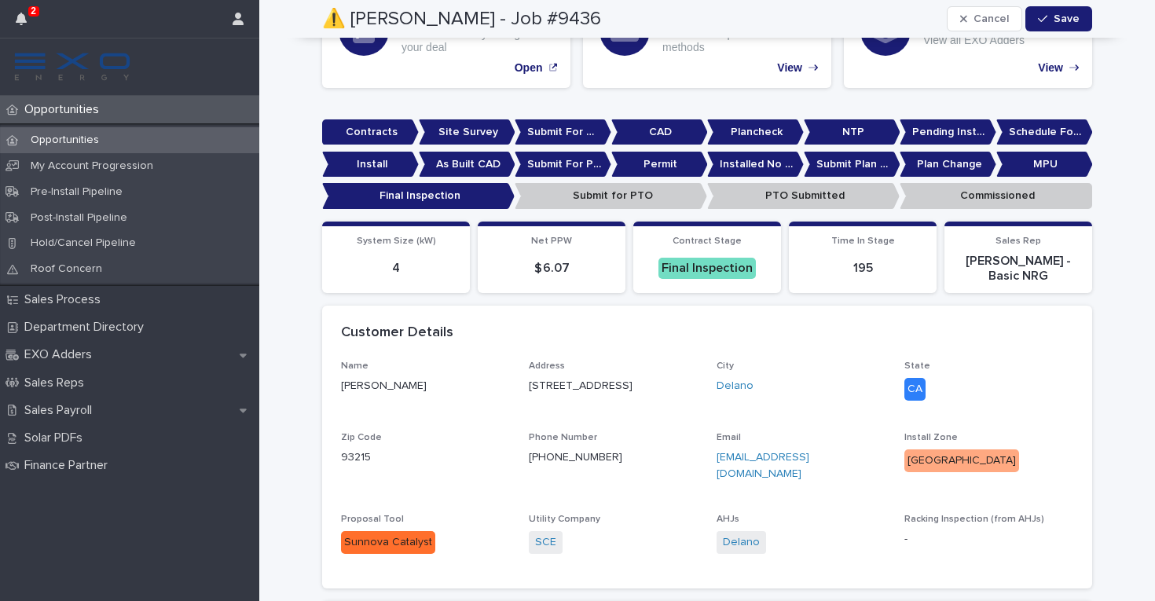
click at [226, 141] on div "Opportunities" at bounding box center [129, 140] width 259 height 26
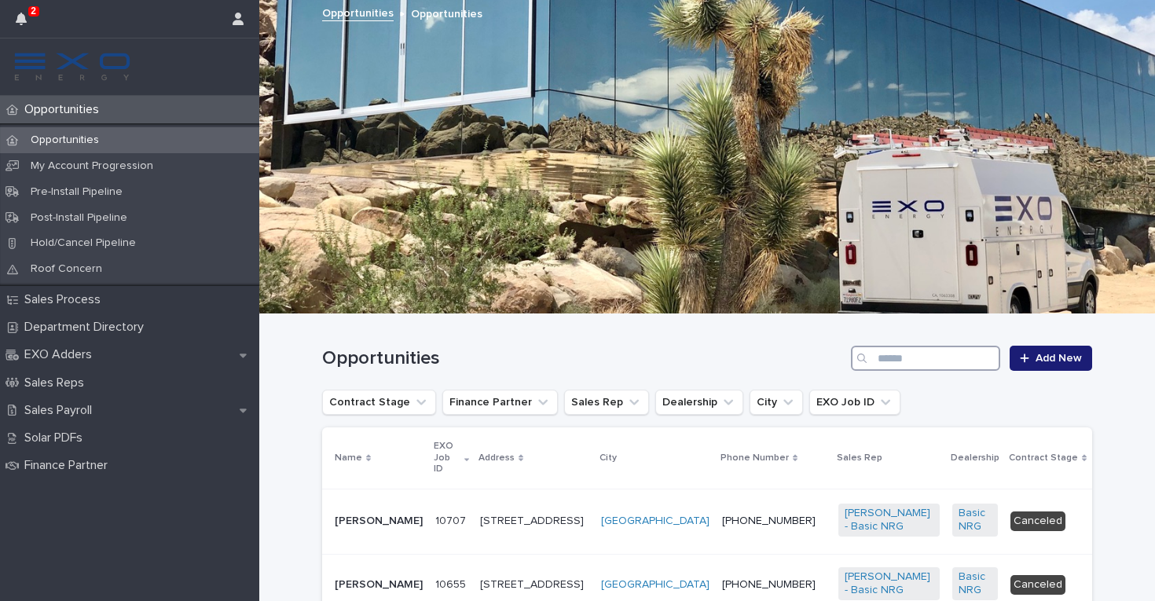
click at [903, 359] on input "Search" at bounding box center [925, 358] width 149 height 25
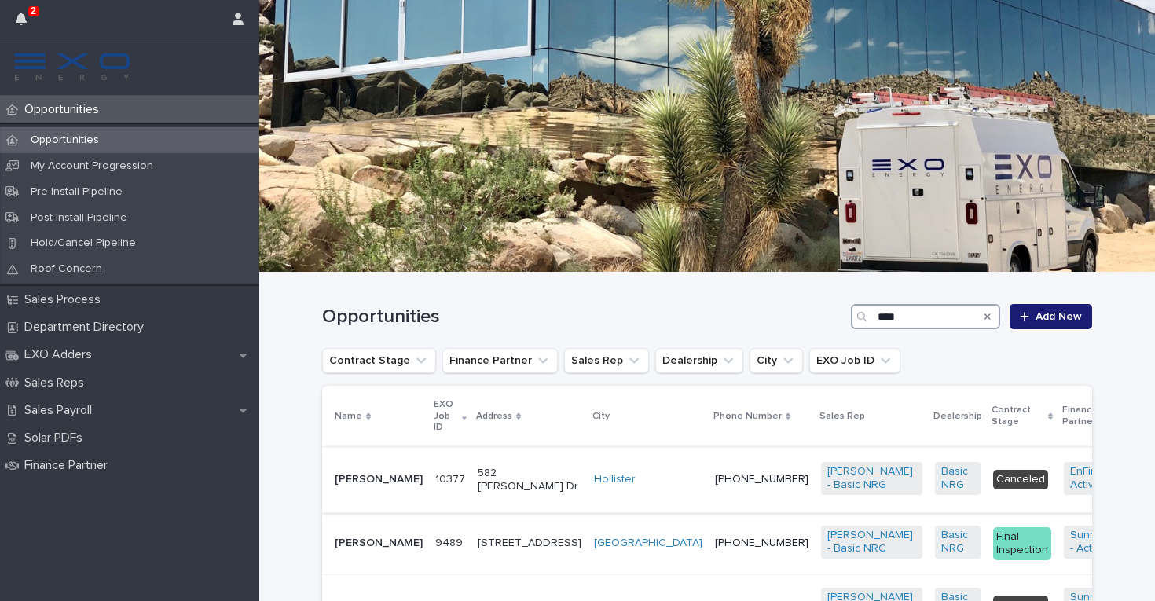
scroll to position [53, 0]
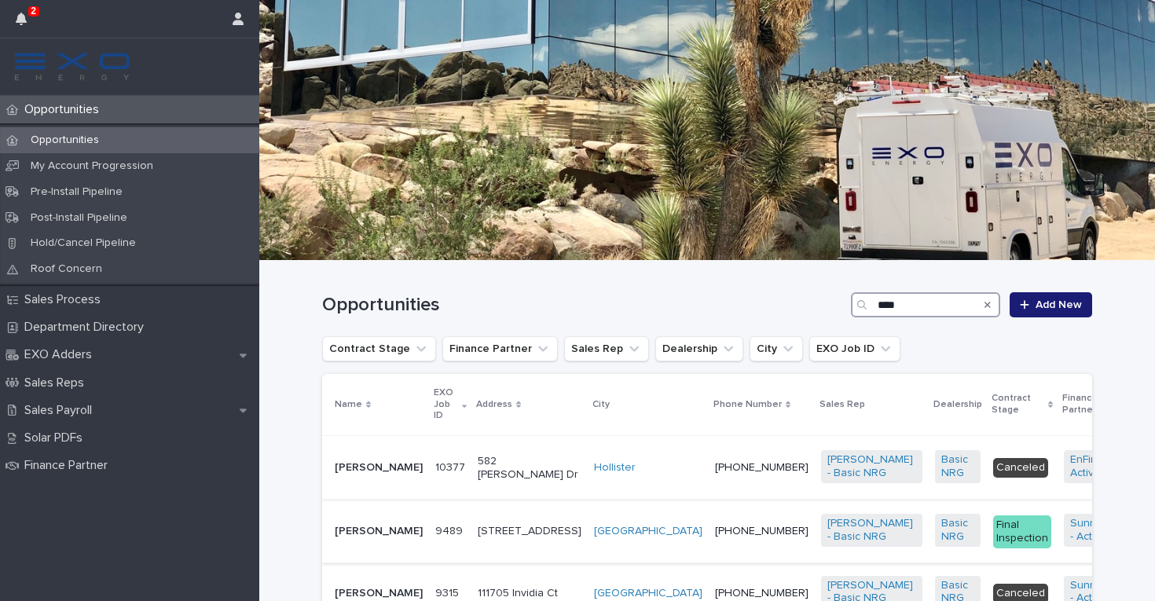
type input "****"
click at [715, 538] on p "[PHONE_NUMBER]" at bounding box center [761, 531] width 93 height 13
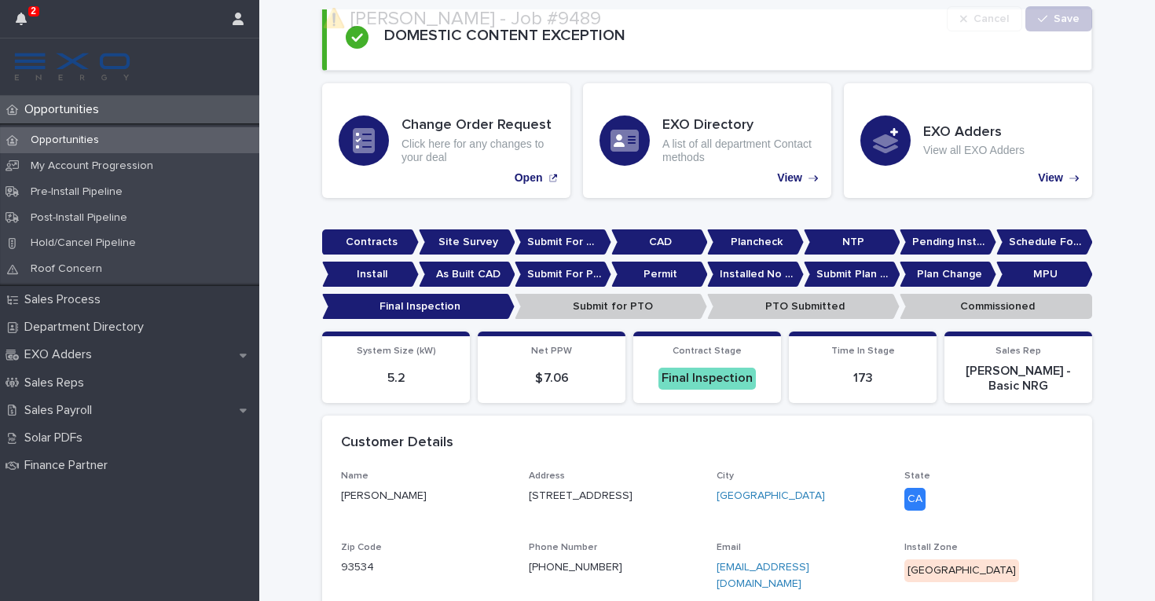
scroll to position [239, 0]
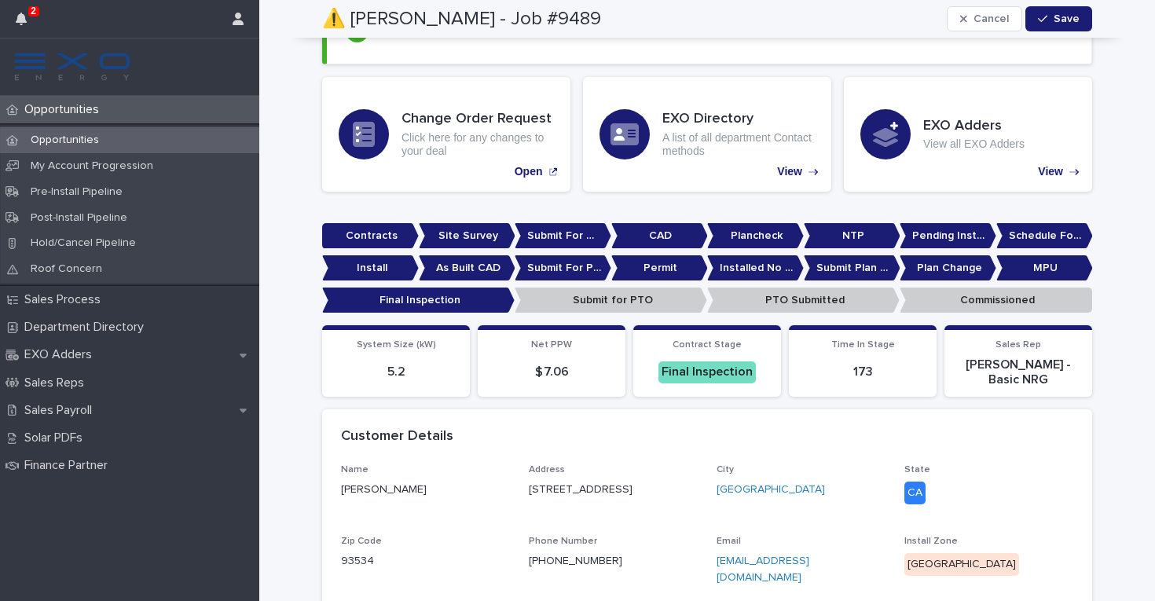
click at [230, 138] on div "Opportunities" at bounding box center [129, 140] width 259 height 26
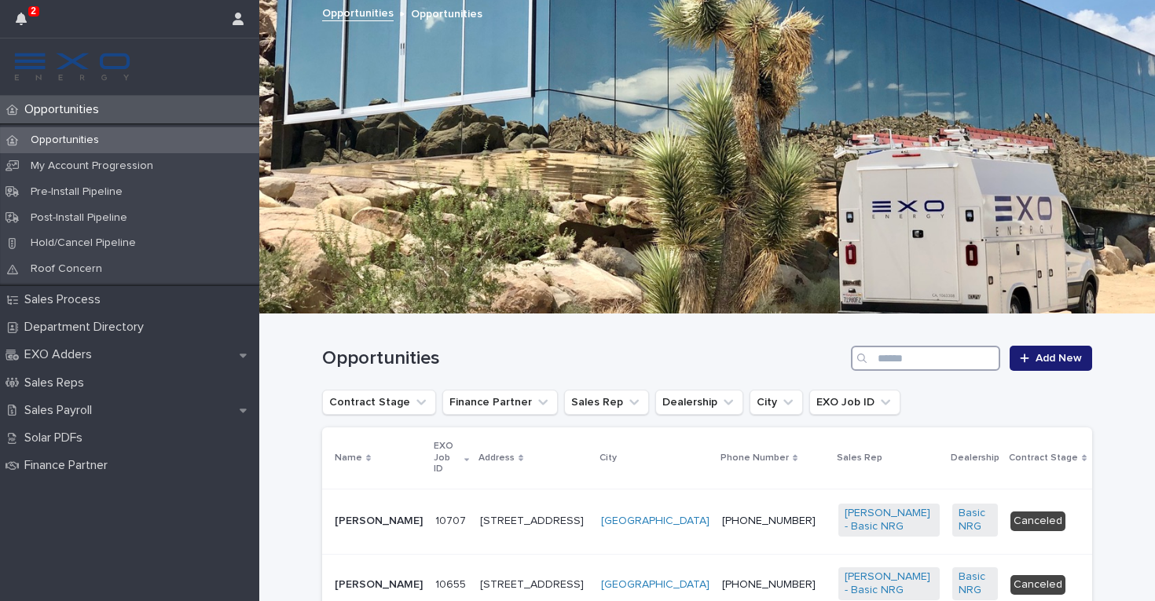
click at [944, 354] on input "Search" at bounding box center [925, 358] width 149 height 25
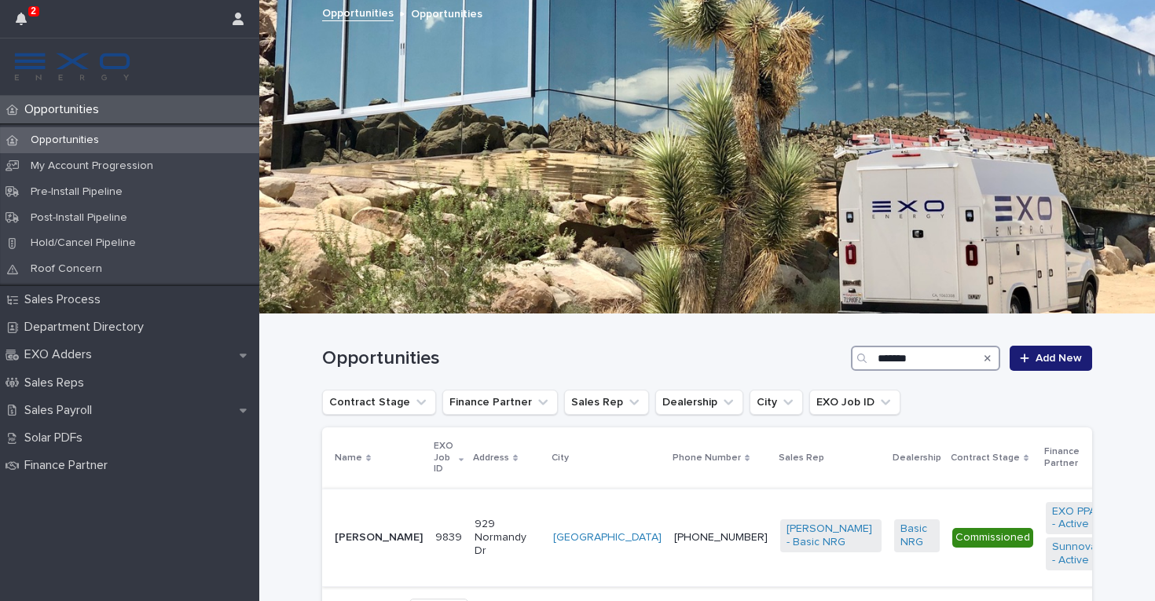
type input "*******"
click at [674, 546] on div "[PHONE_NUMBER]" at bounding box center [720, 538] width 93 height 26
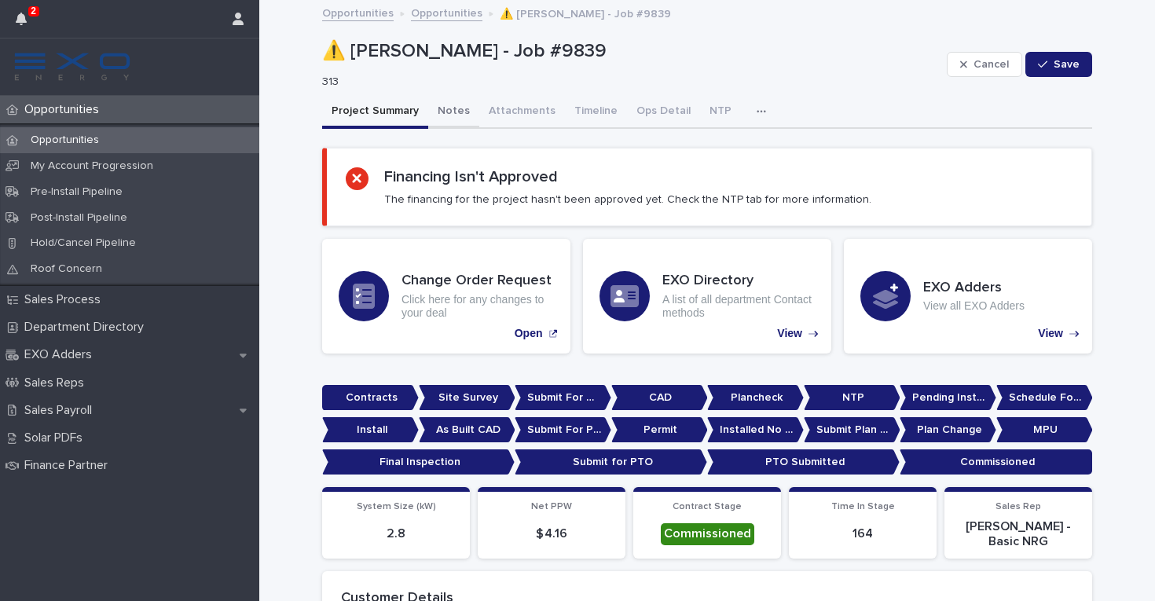
click at [457, 106] on button "Notes" at bounding box center [453, 112] width 51 height 33
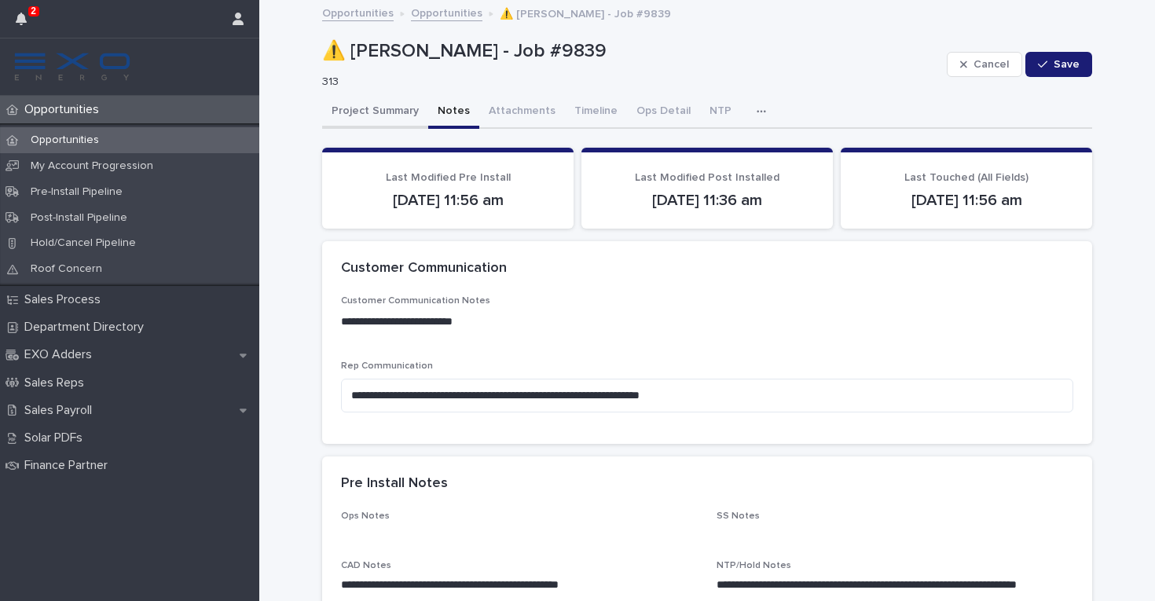
click at [406, 112] on button "Project Summary" at bounding box center [375, 112] width 106 height 33
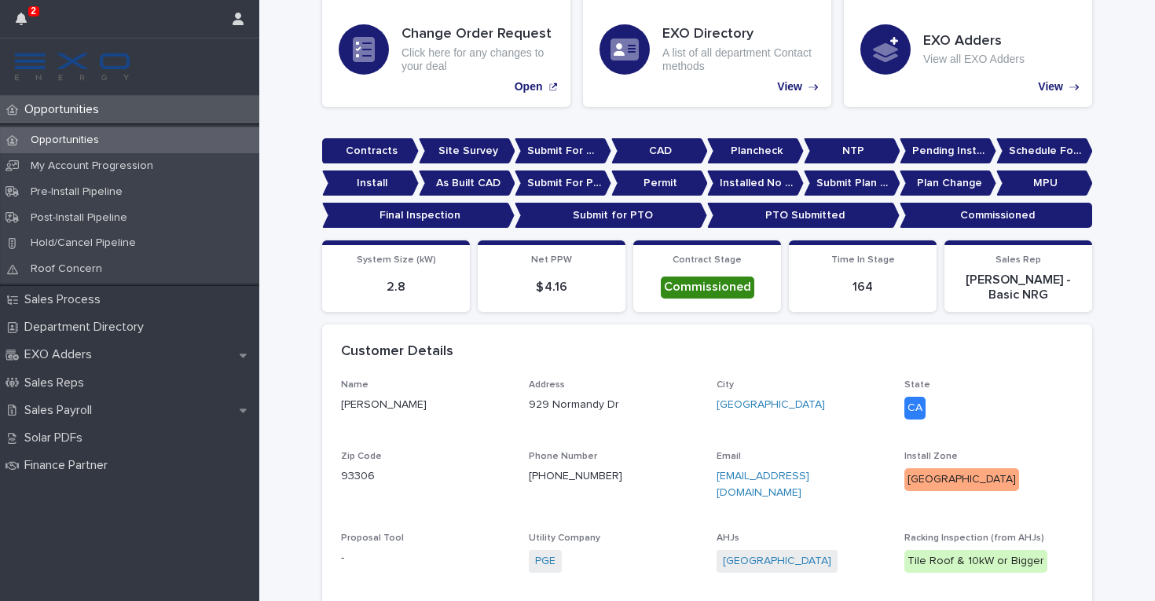
scroll to position [415, 0]
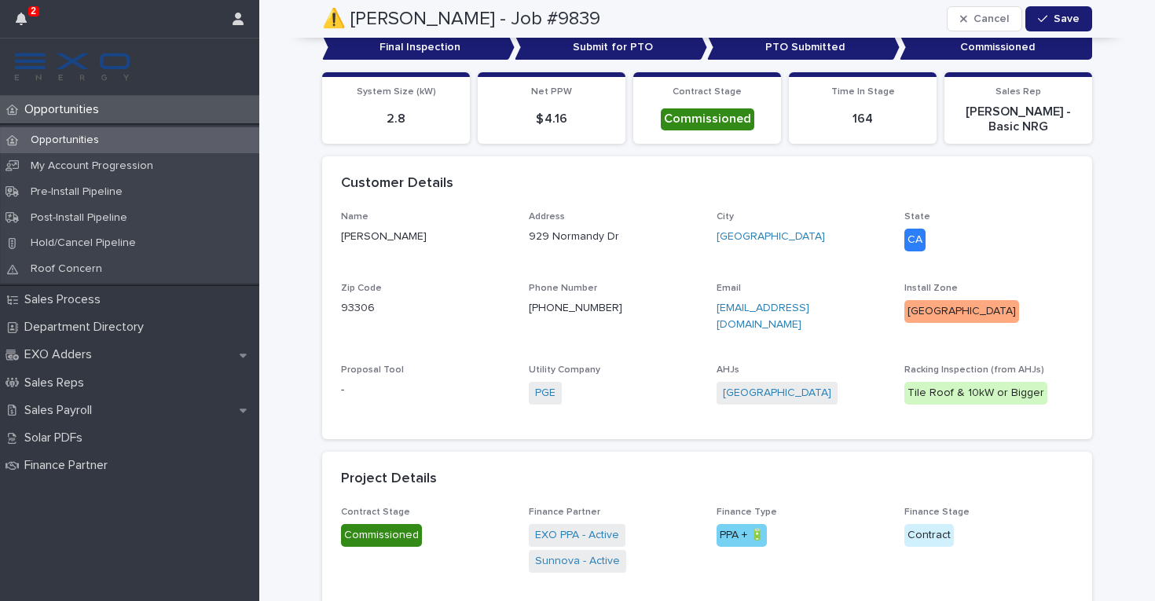
click at [225, 135] on div "Opportunities" at bounding box center [129, 140] width 259 height 26
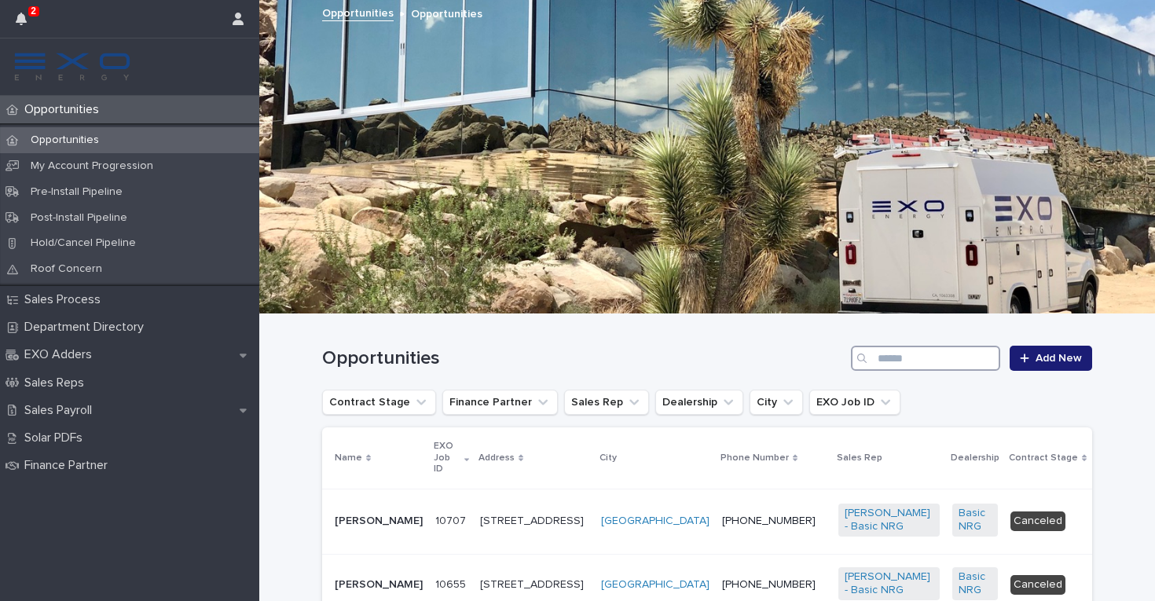
click at [929, 352] on input "Search" at bounding box center [925, 358] width 149 height 25
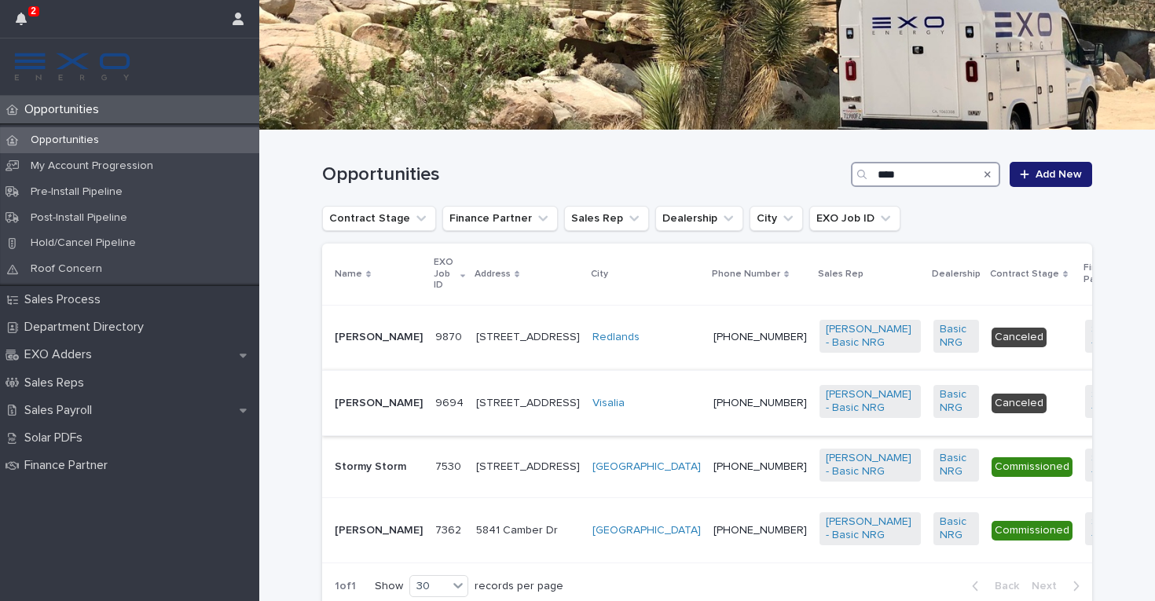
scroll to position [185, 0]
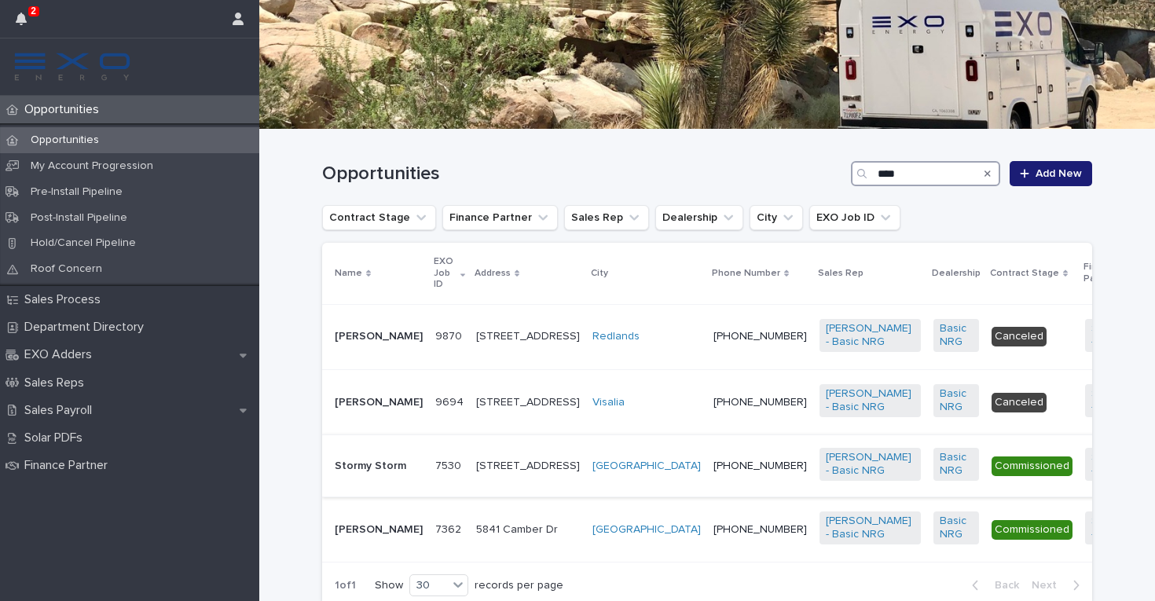
type input "****"
click at [707, 497] on td "[PHONE_NUMBER]" at bounding box center [760, 466] width 106 height 62
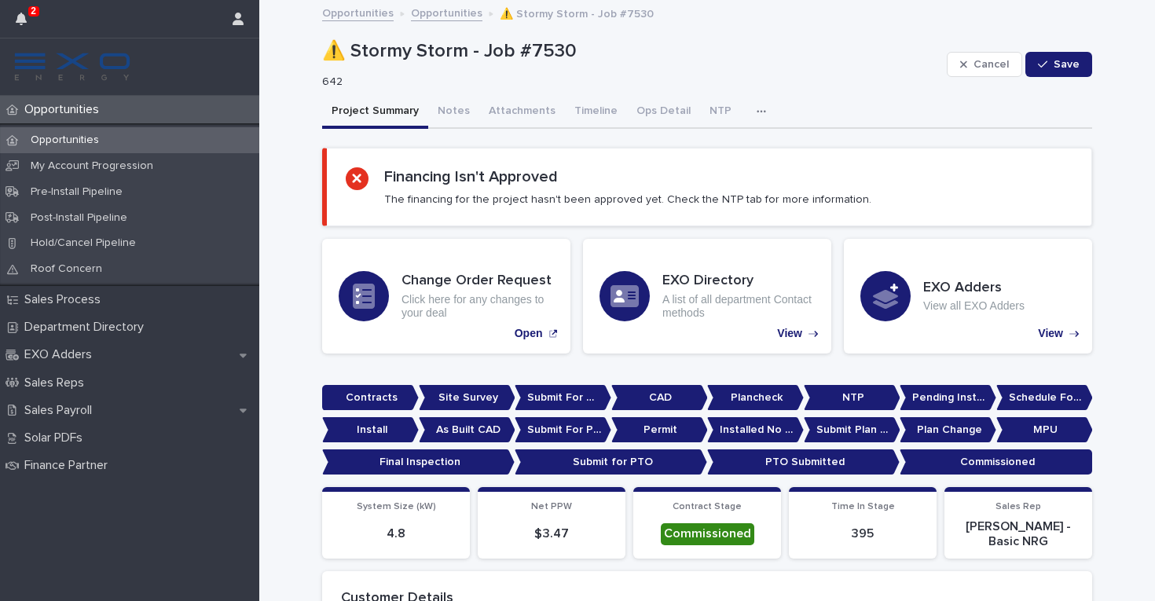
click at [213, 139] on div "Opportunities" at bounding box center [129, 140] width 259 height 26
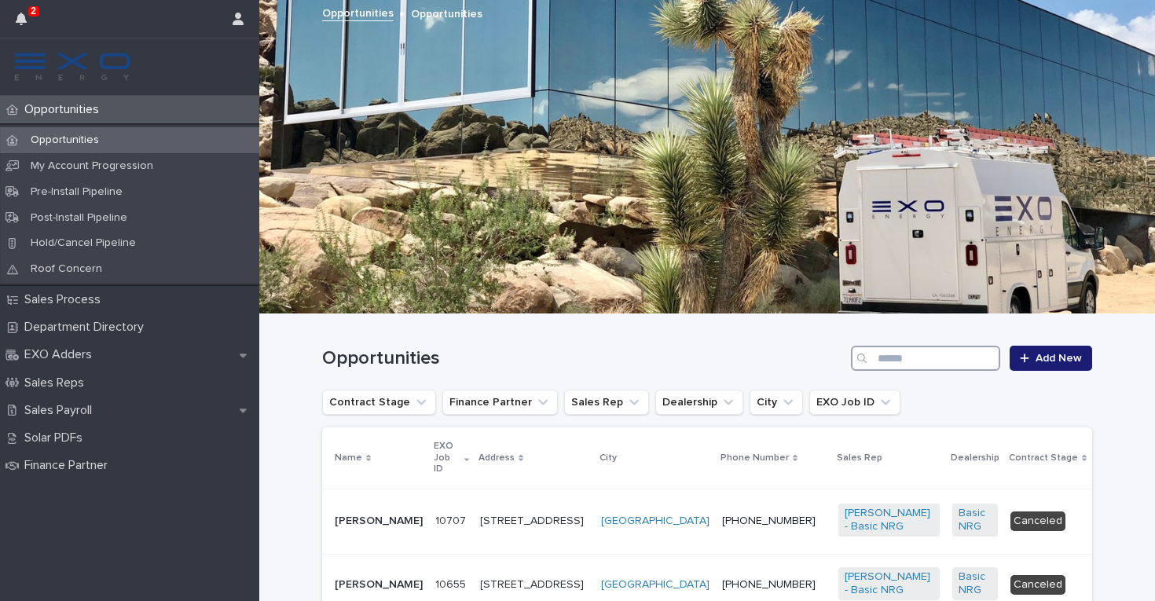
click at [895, 354] on input "Search" at bounding box center [925, 358] width 149 height 25
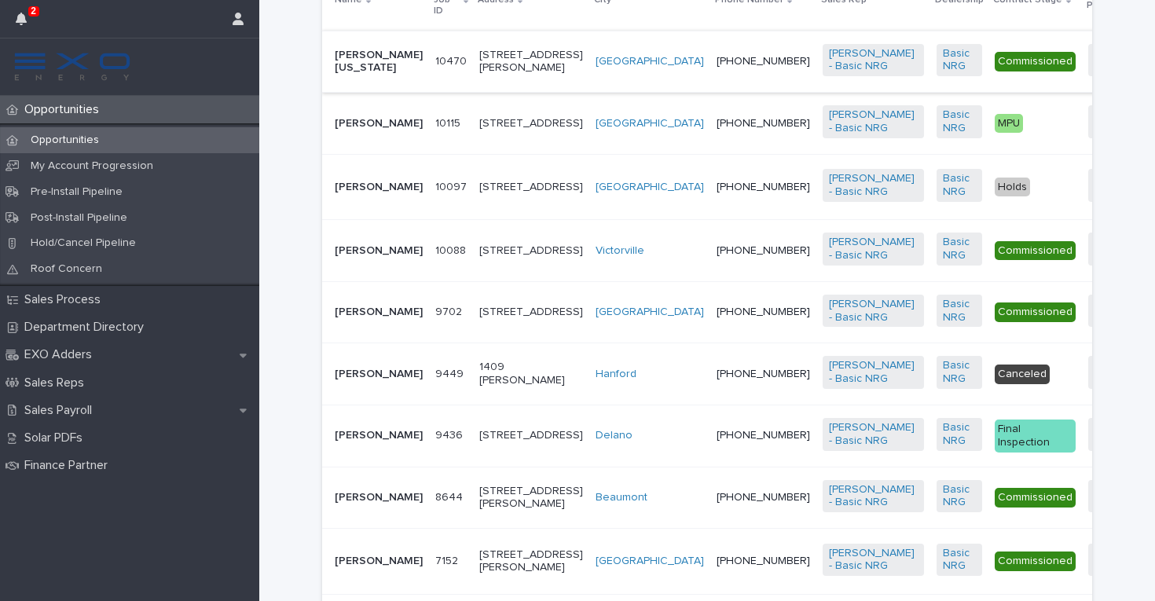
scroll to position [460, 0]
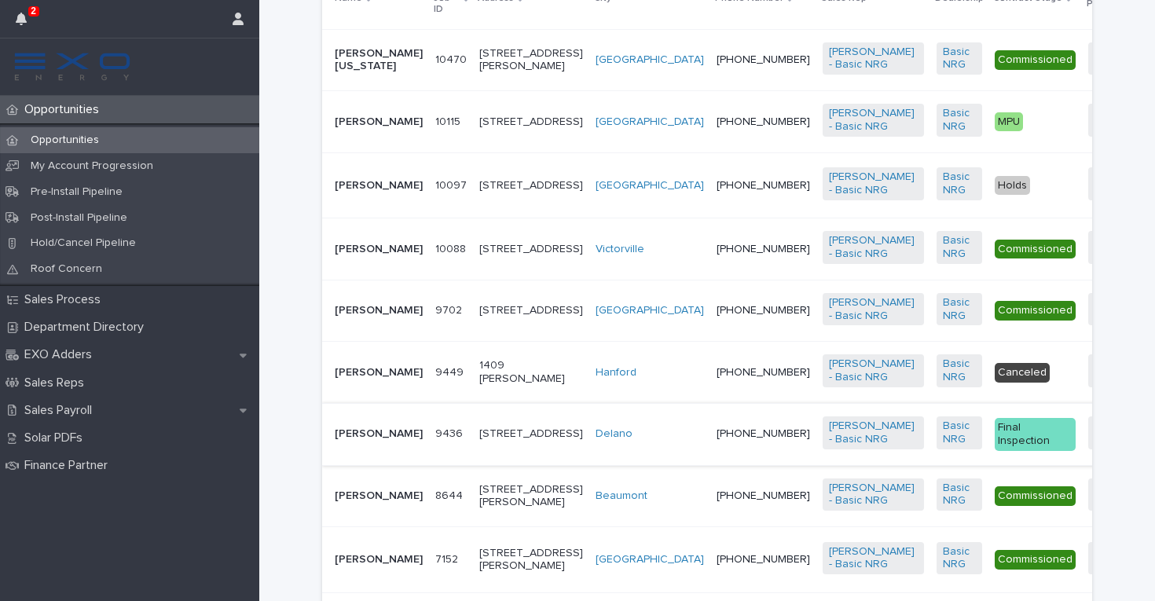
type input "******"
click at [716, 447] on div "[PHONE_NUMBER]" at bounding box center [762, 434] width 93 height 26
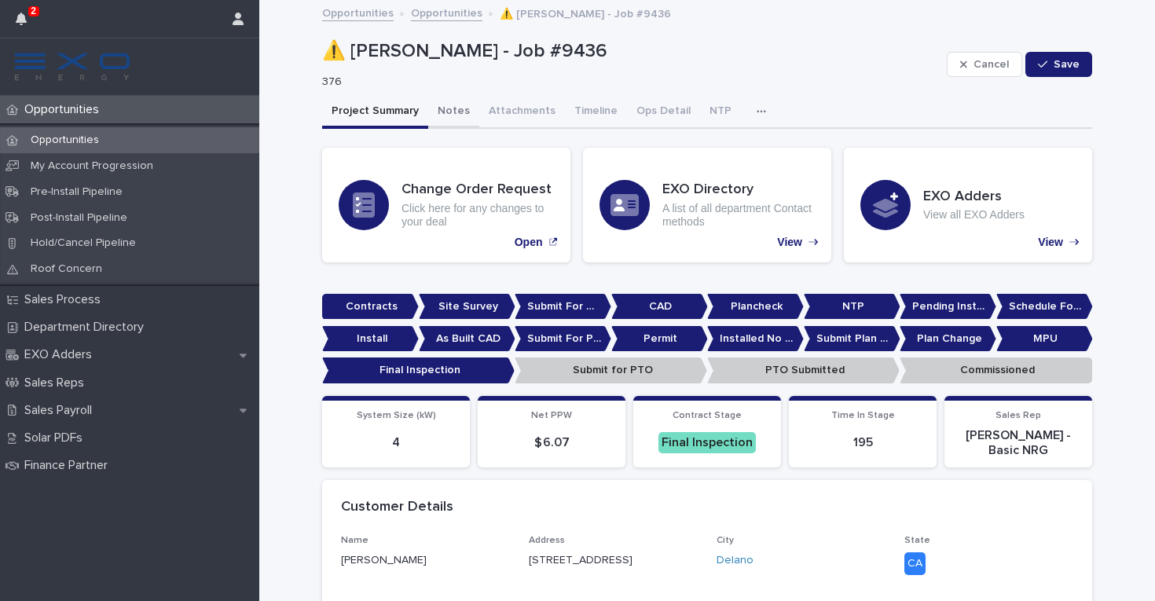
click at [455, 114] on button "Notes" at bounding box center [453, 112] width 51 height 33
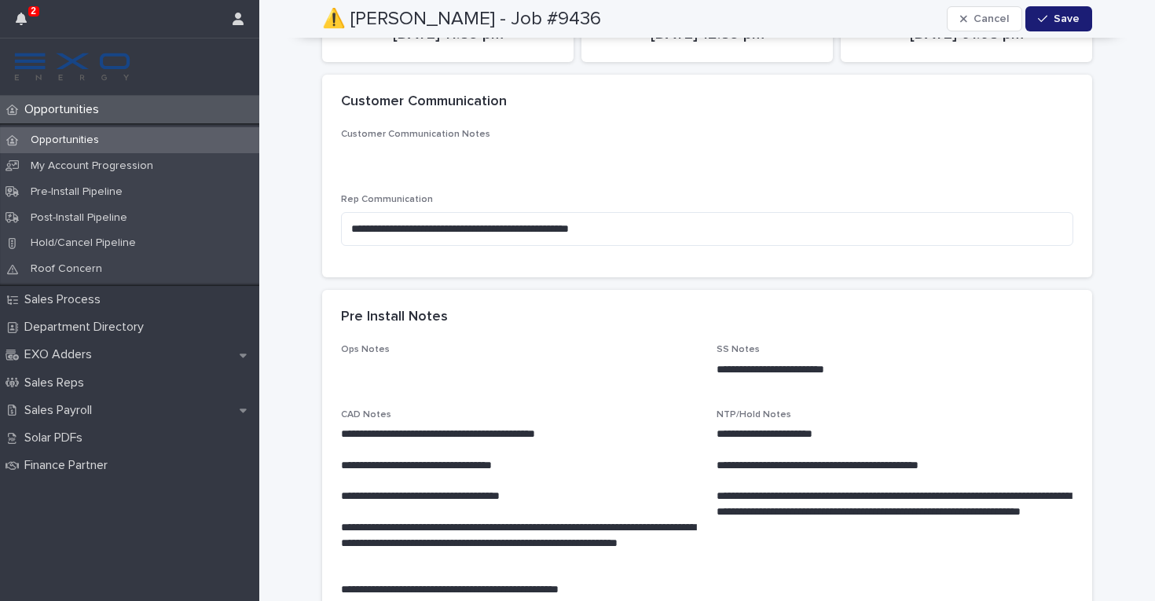
scroll to position [235, 0]
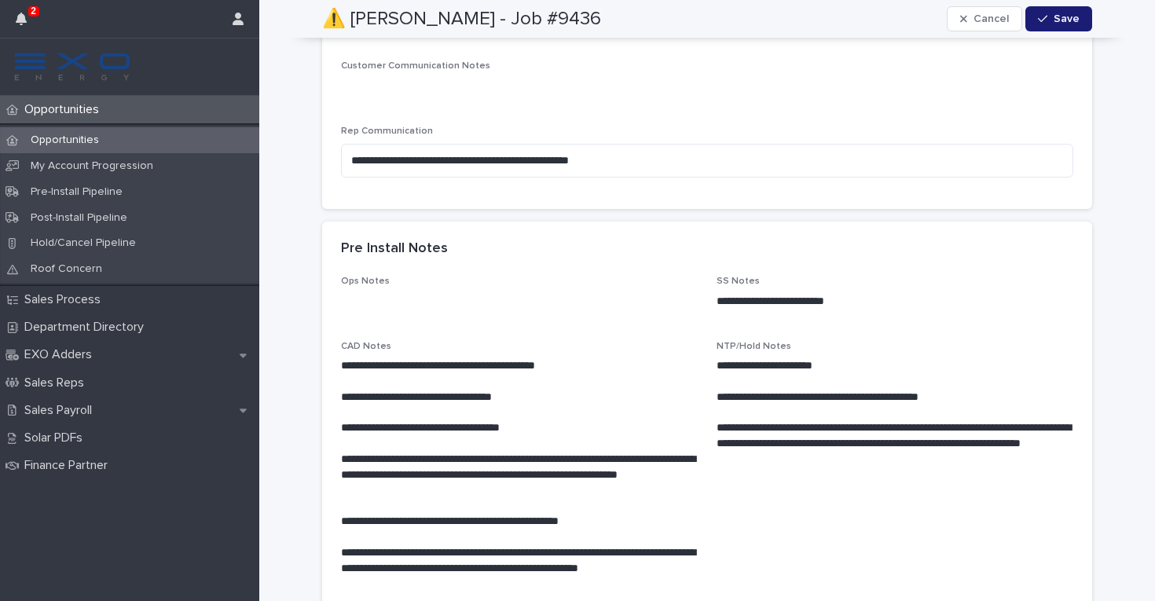
click at [177, 136] on div "Opportunities" at bounding box center [129, 140] width 259 height 26
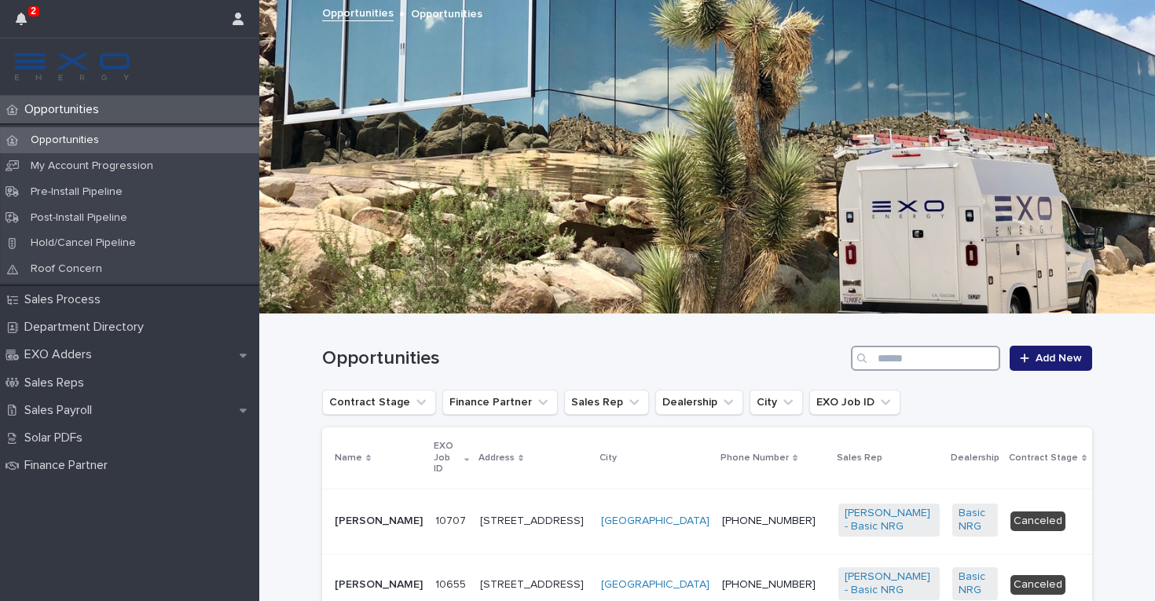
click at [937, 362] on input "Search" at bounding box center [925, 358] width 149 height 25
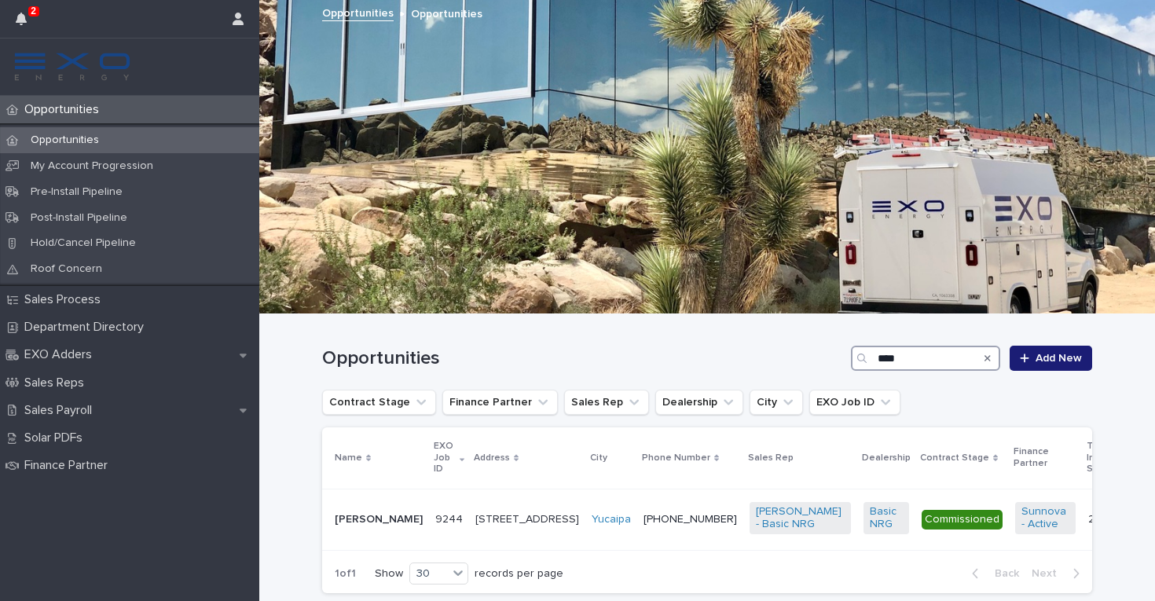
scroll to position [52, 0]
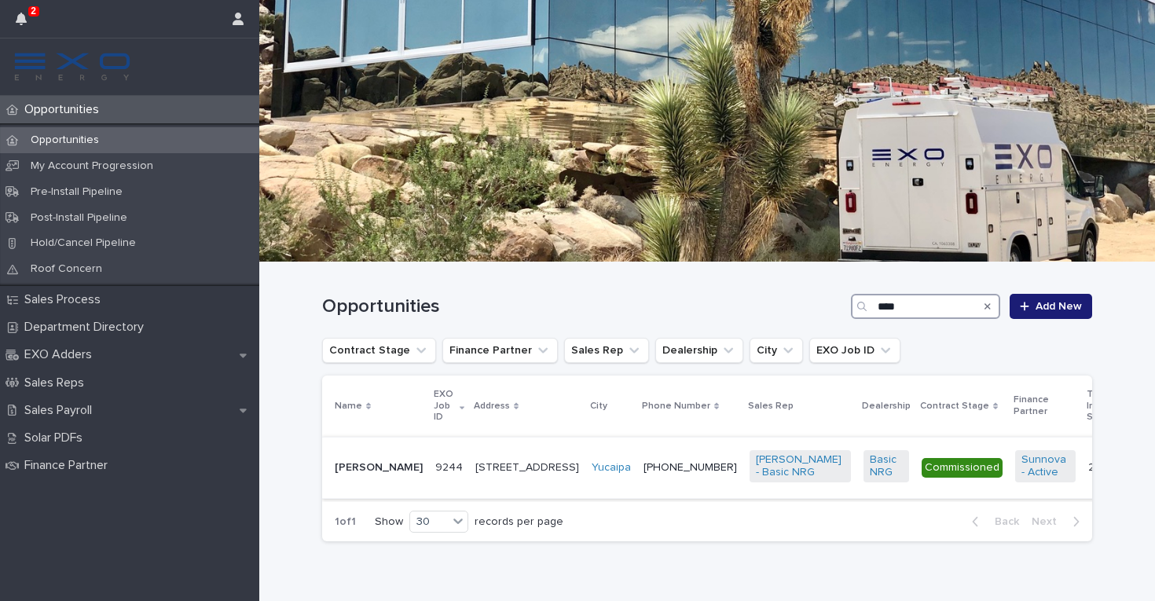
type input "****"
click at [643, 481] on div "[PHONE_NUMBER]" at bounding box center [689, 468] width 93 height 26
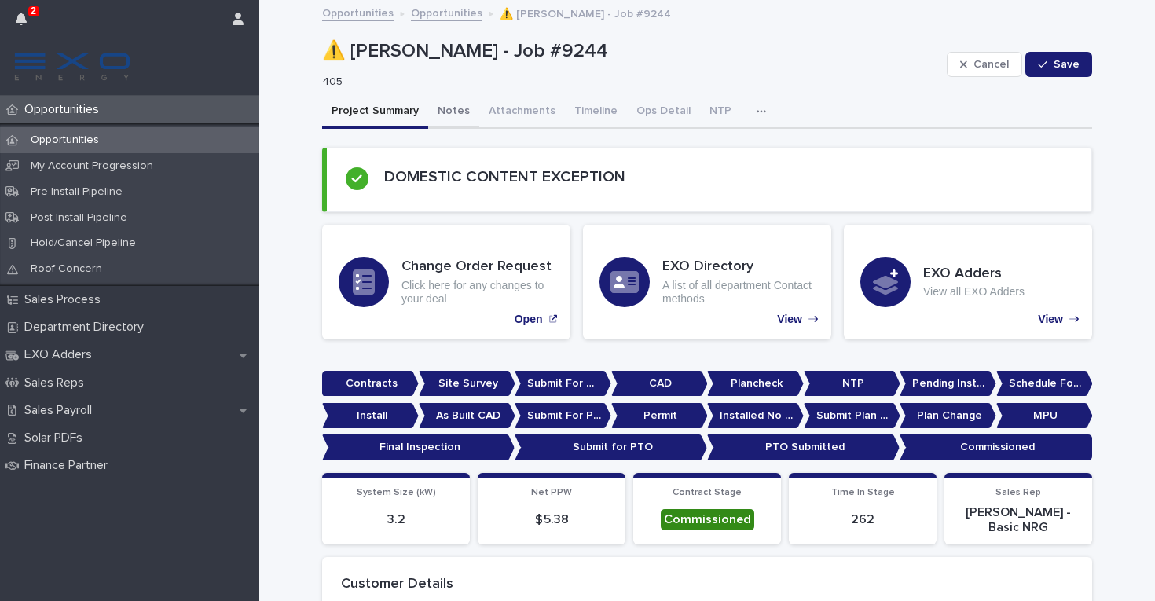
click at [454, 108] on button "Notes" at bounding box center [453, 112] width 51 height 33
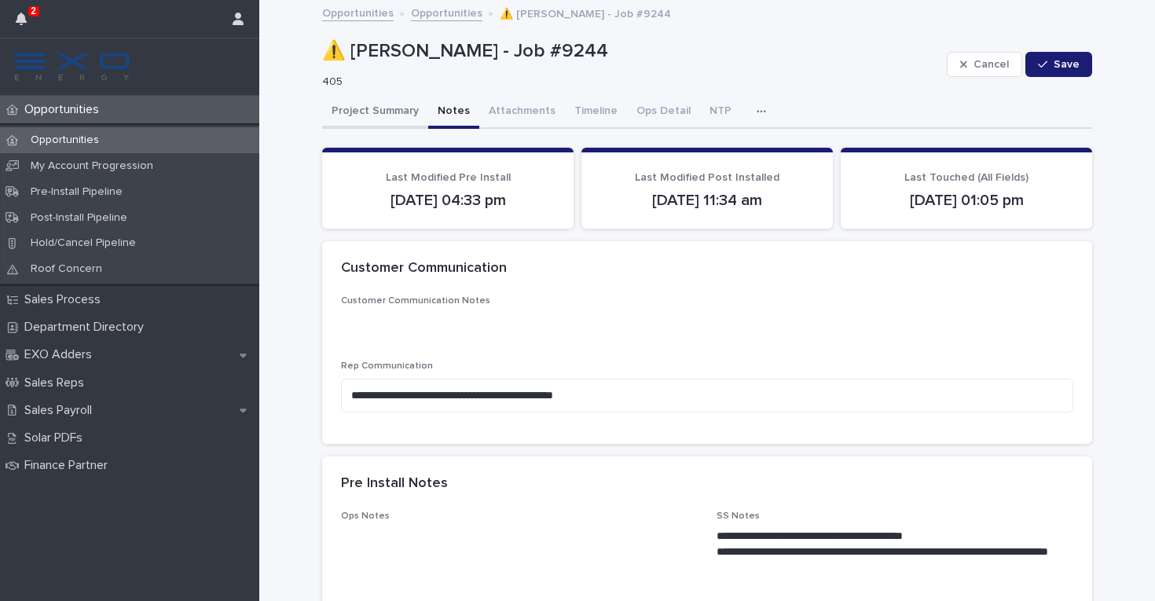
click at [395, 115] on button "Project Summary" at bounding box center [375, 112] width 106 height 33
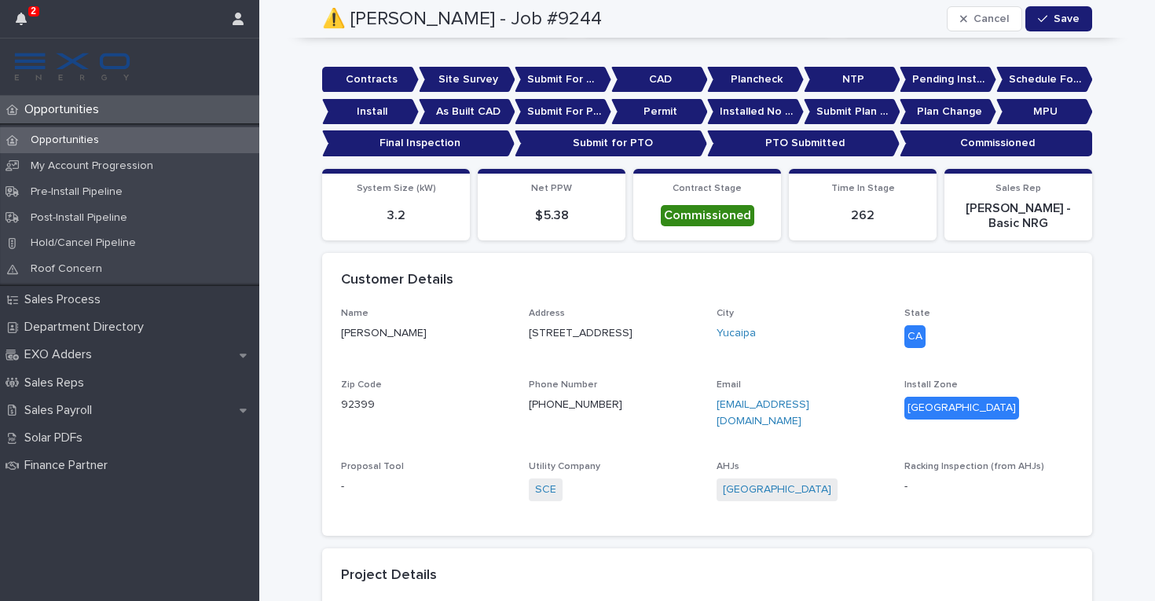
scroll to position [306, 0]
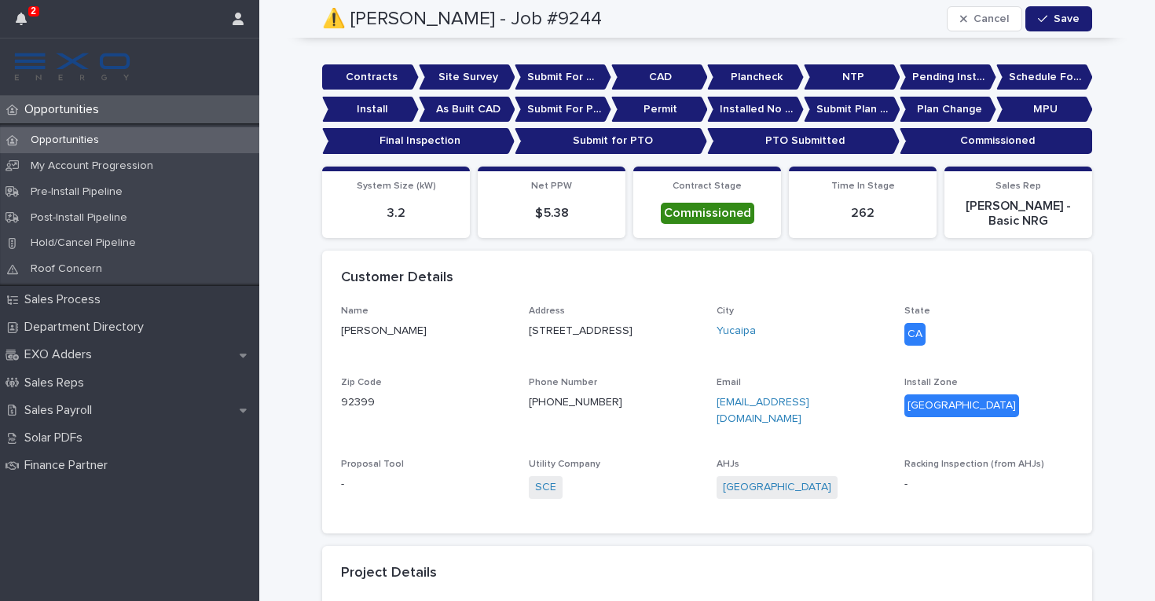
click at [223, 135] on div "Opportunities" at bounding box center [129, 140] width 259 height 26
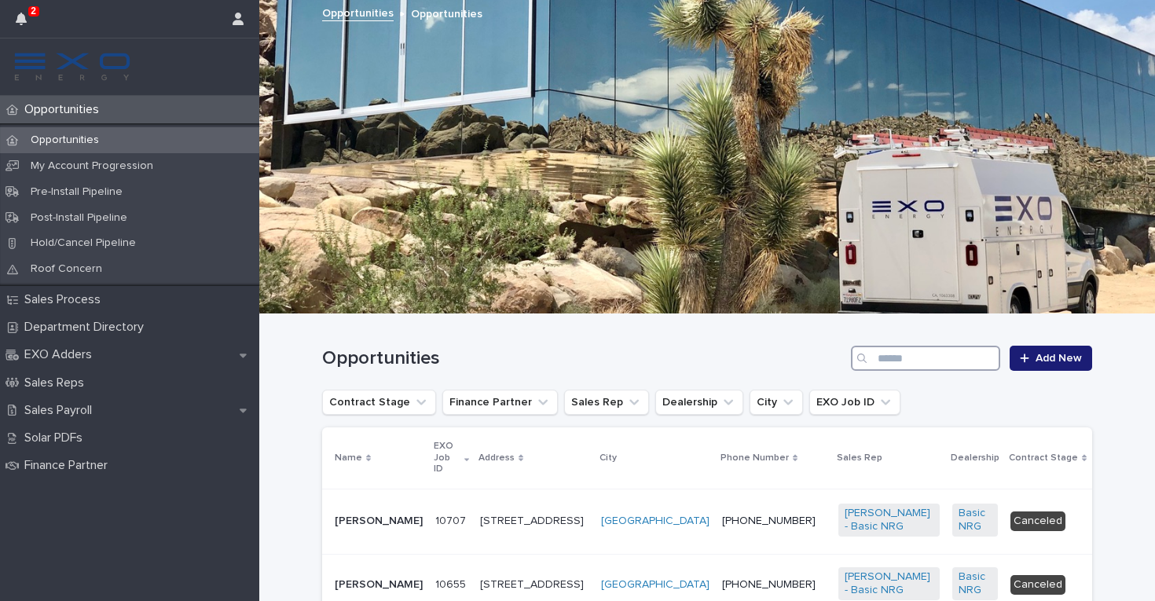
click at [917, 365] on input "Search" at bounding box center [925, 358] width 149 height 25
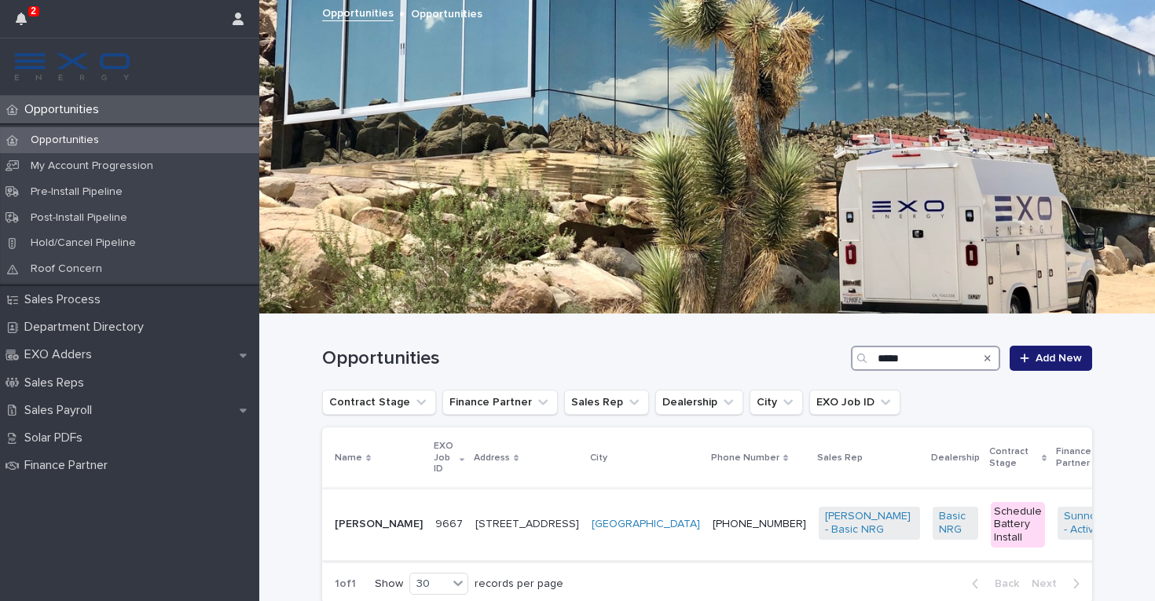
type input "*****"
click at [713, 533] on div "[PHONE_NUMBER]" at bounding box center [759, 524] width 93 height 26
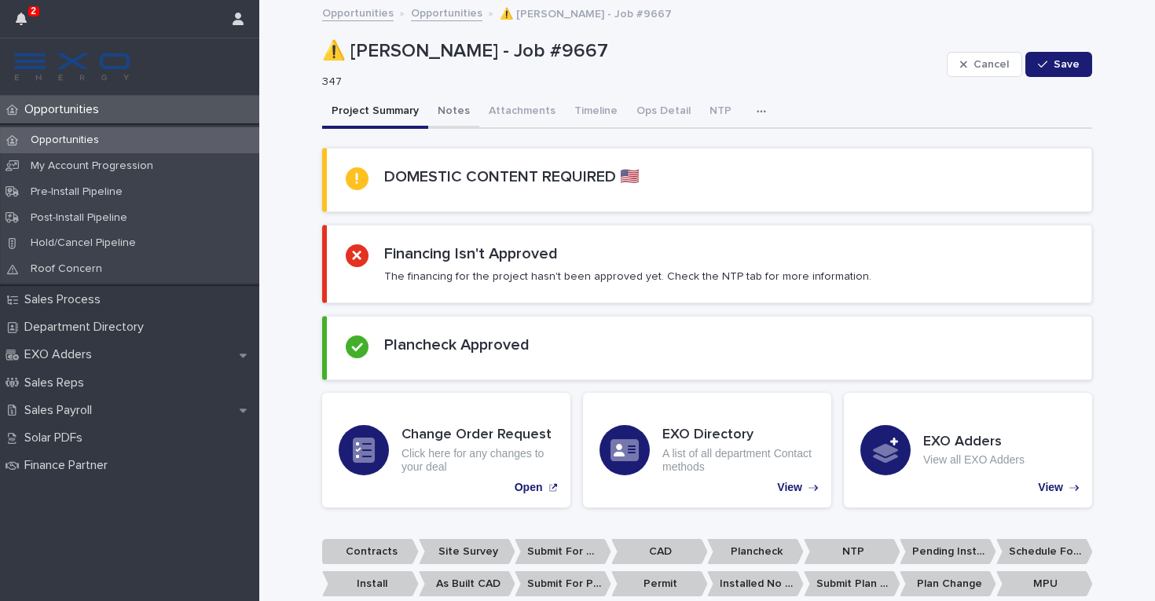
click at [454, 107] on button "Notes" at bounding box center [453, 112] width 51 height 33
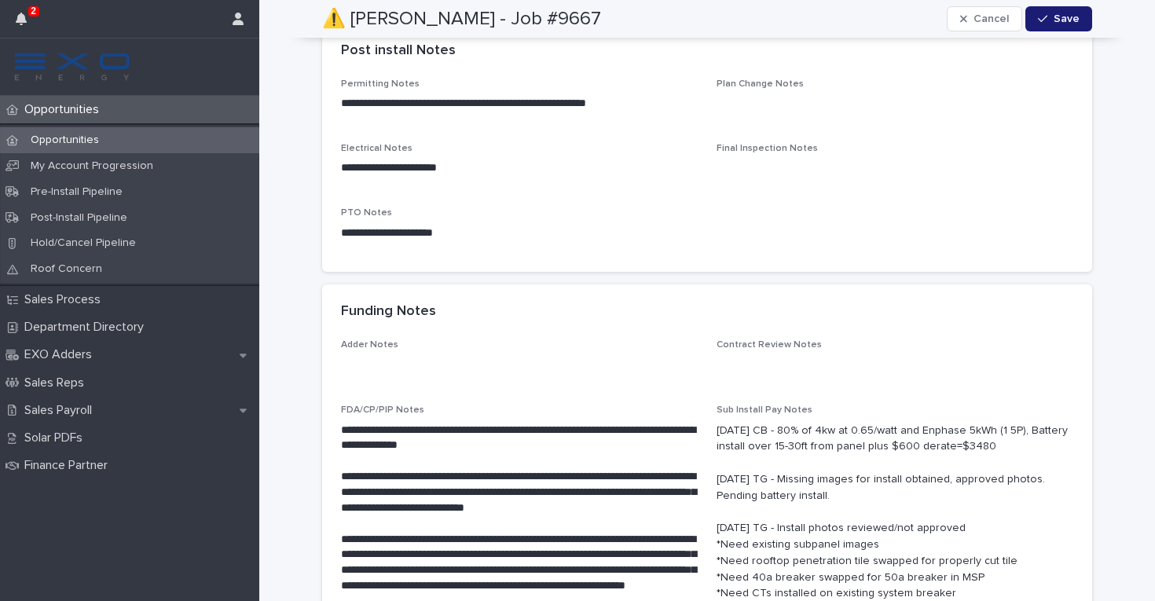
scroll to position [2458, 0]
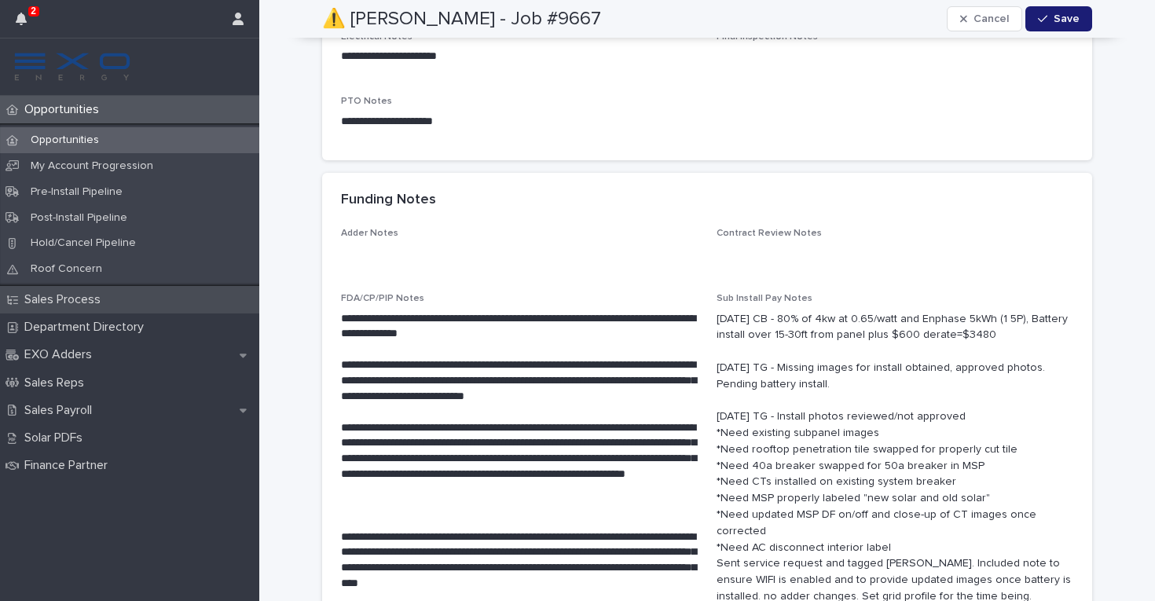
click at [92, 300] on p "Sales Process" at bounding box center [65, 299] width 95 height 15
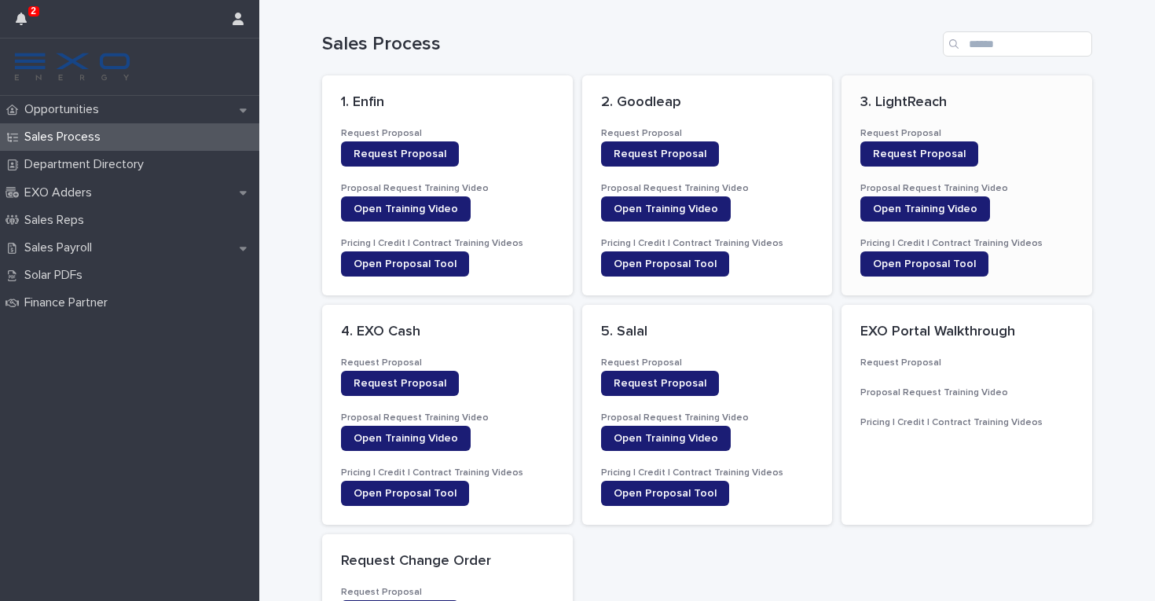
click at [960, 101] on p "3. LightReach" at bounding box center [966, 102] width 213 height 17
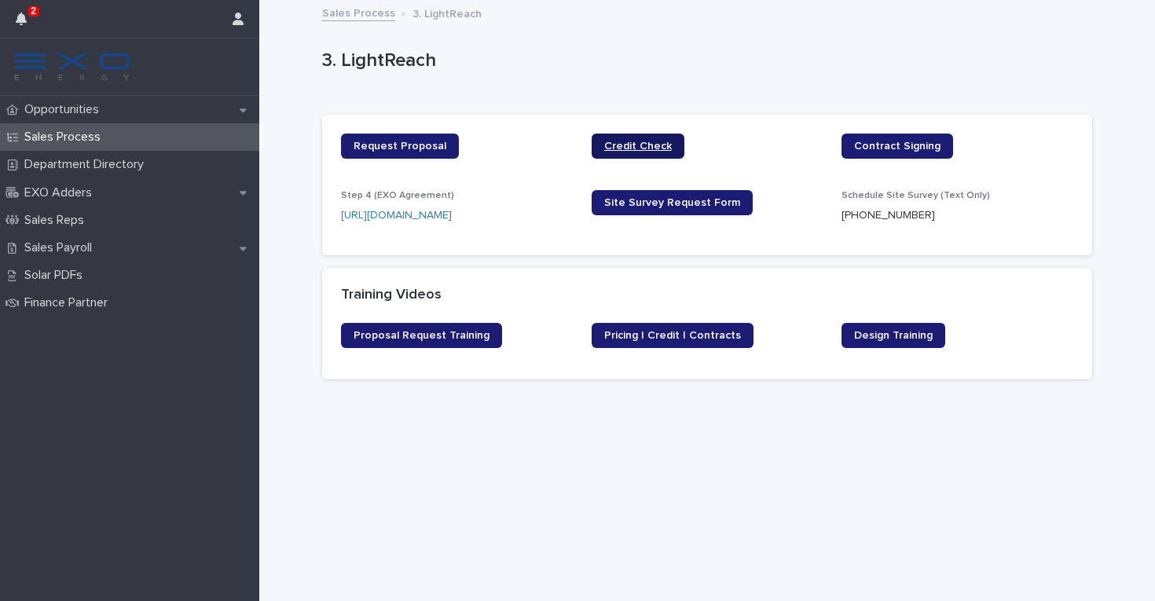
click at [639, 145] on span "Credit Check" at bounding box center [638, 146] width 68 height 11
click at [904, 148] on span "Contract Signing" at bounding box center [897, 146] width 86 height 11
click at [666, 335] on span "Pricing | Credit | Contracts" at bounding box center [672, 335] width 137 height 11
click at [889, 332] on span "Design Training" at bounding box center [893, 335] width 79 height 11
click at [452, 215] on link "[URL][DOMAIN_NAME]" at bounding box center [396, 215] width 111 height 11
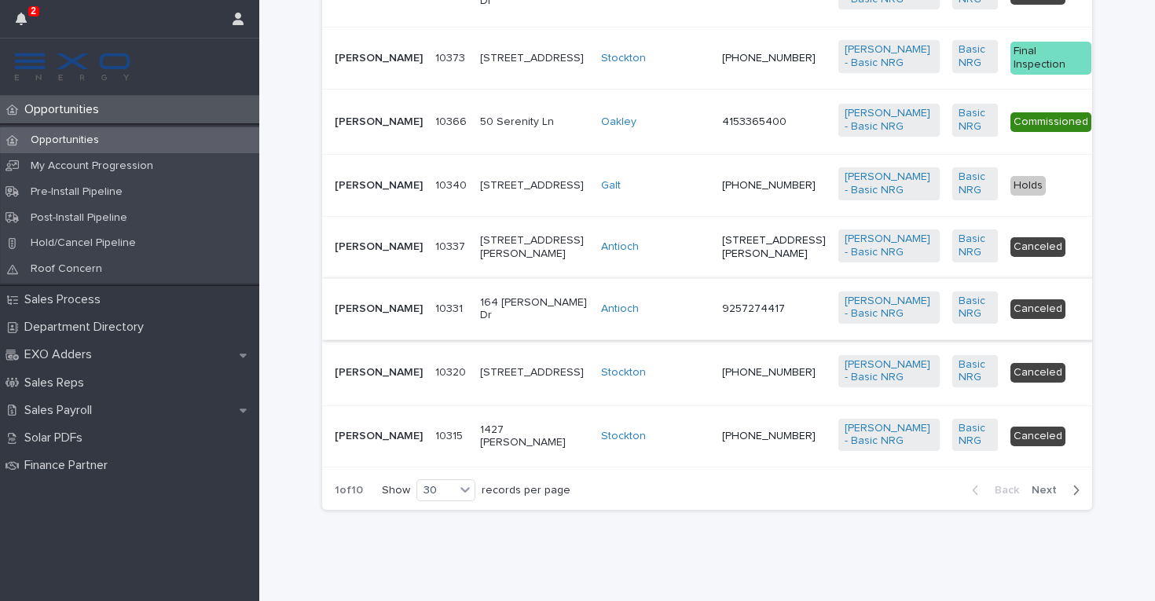
scroll to position [2259, 0]
click at [1052, 490] on span "Next" at bounding box center [1048, 490] width 35 height 11
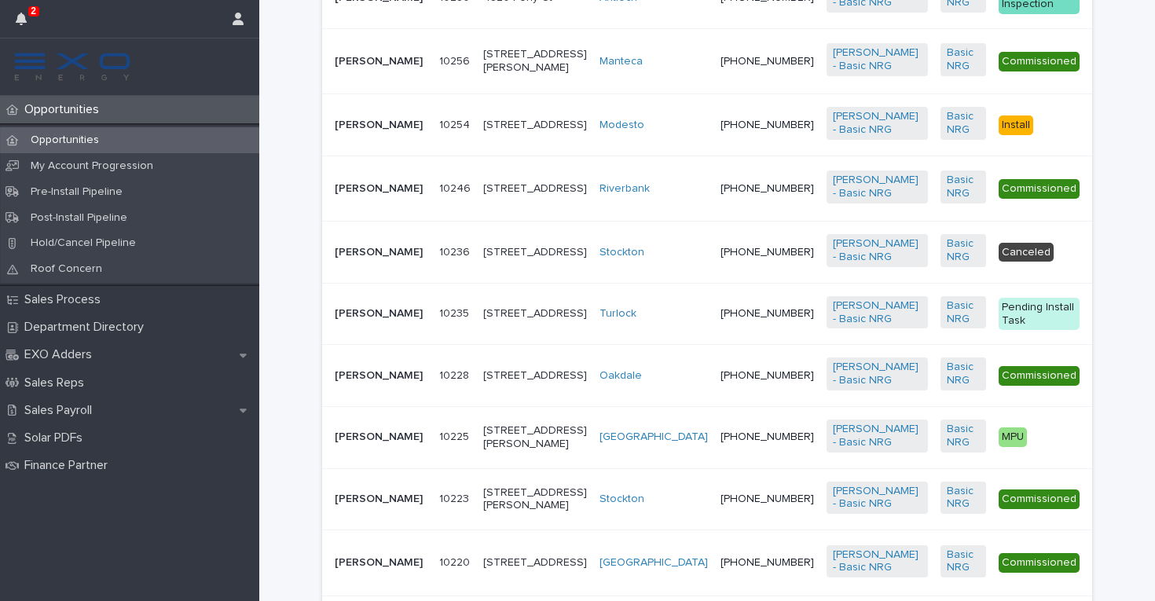
scroll to position [254, 0]
